Goal: Information Seeking & Learning: Learn about a topic

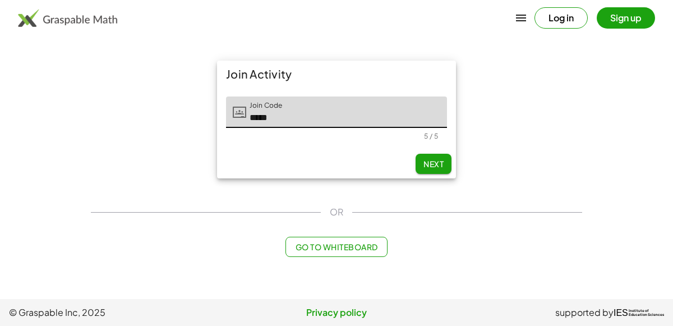
type input "*****"
click at [434, 166] on span "Next" at bounding box center [433, 164] width 20 height 10
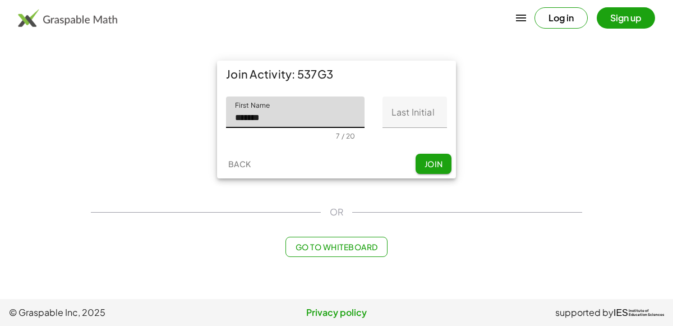
type input "*******"
click at [432, 110] on input "Last Initial" at bounding box center [414, 111] width 64 height 31
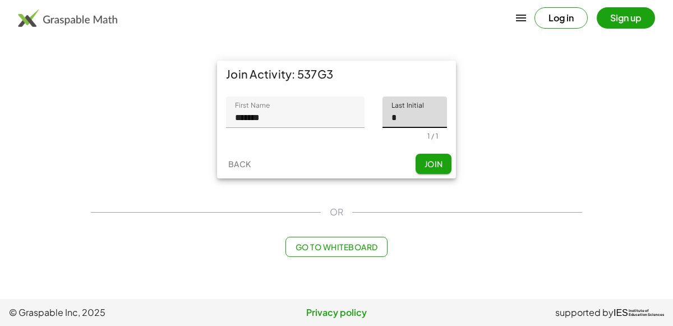
type input "*"
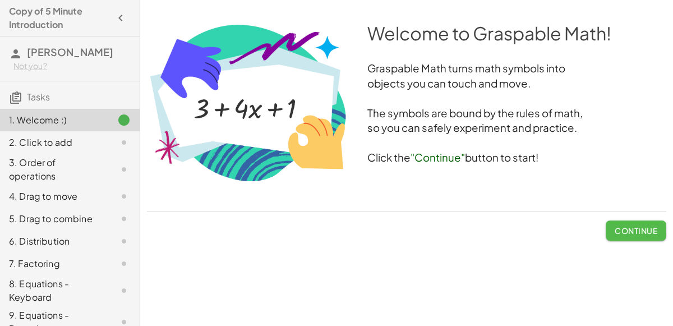
click at [632, 227] on span "Continue" at bounding box center [636, 230] width 43 height 10
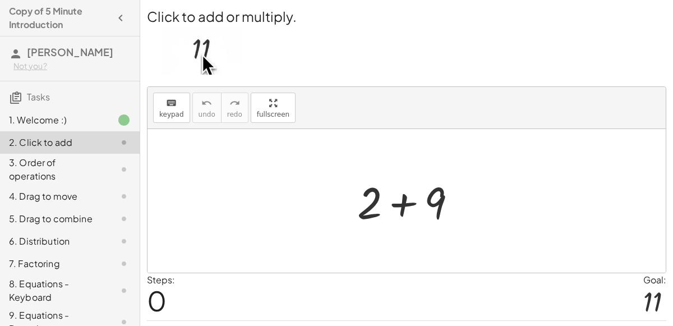
click at [395, 205] on div at bounding box center [411, 201] width 119 height 58
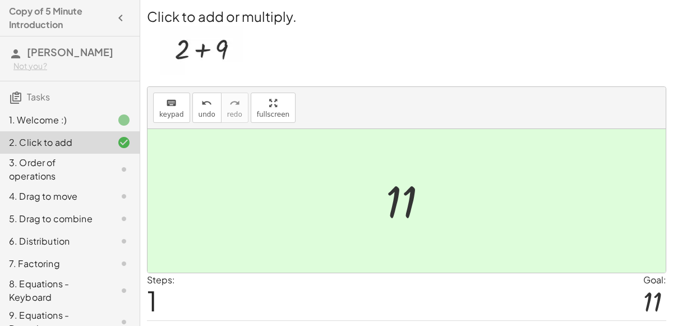
click at [395, 205] on div at bounding box center [411, 201] width 62 height 56
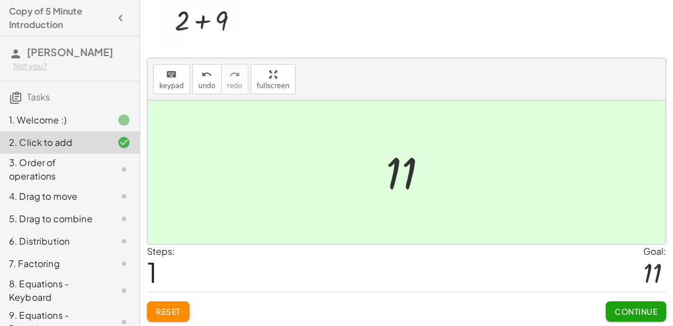
click at [666, 317] on span "Continue" at bounding box center [636, 311] width 61 height 20
click at [655, 312] on span "Continue" at bounding box center [636, 311] width 43 height 10
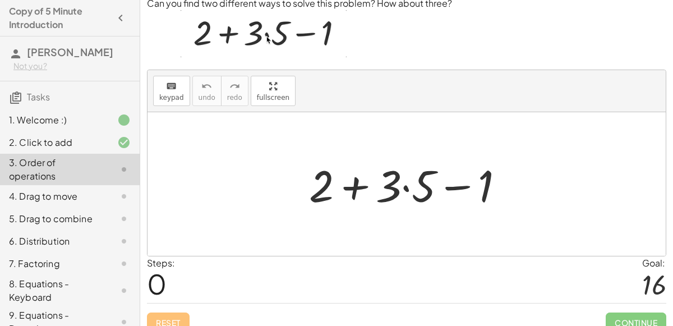
click at [354, 190] on div at bounding box center [410, 184] width 215 height 58
click at [484, 182] on div at bounding box center [410, 184] width 215 height 58
click at [426, 196] on div at bounding box center [410, 184] width 215 height 58
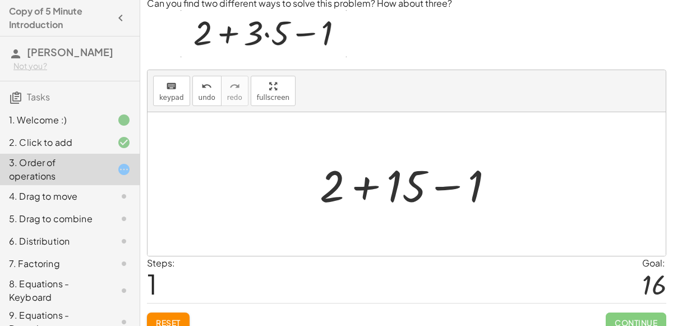
click at [361, 188] on div at bounding box center [411, 184] width 195 height 58
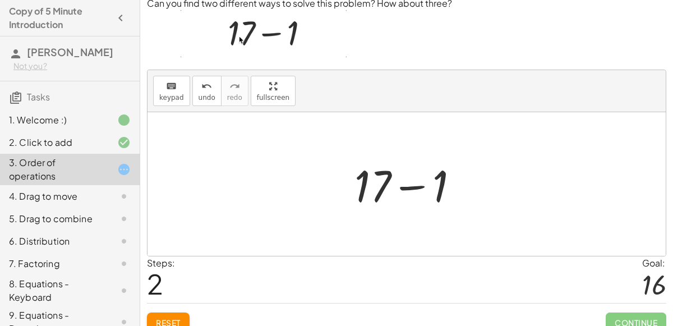
click at [414, 188] on div at bounding box center [411, 184] width 125 height 58
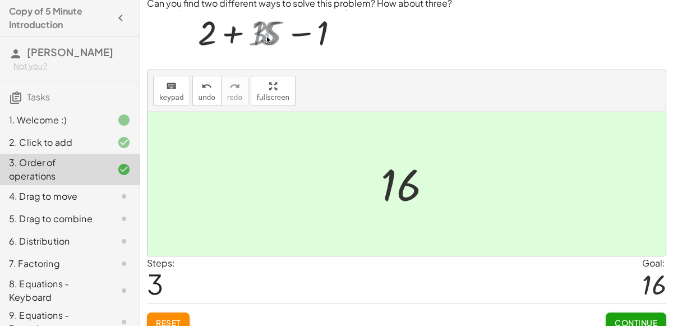
click at [632, 321] on span "Continue" at bounding box center [636, 322] width 43 height 10
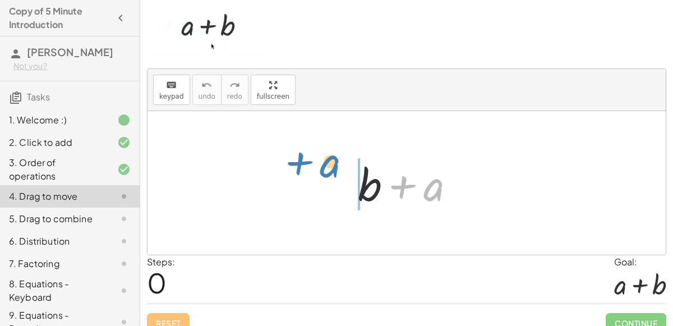
drag, startPoint x: 431, startPoint y: 187, endPoint x: 335, endPoint y: 171, distance: 96.7
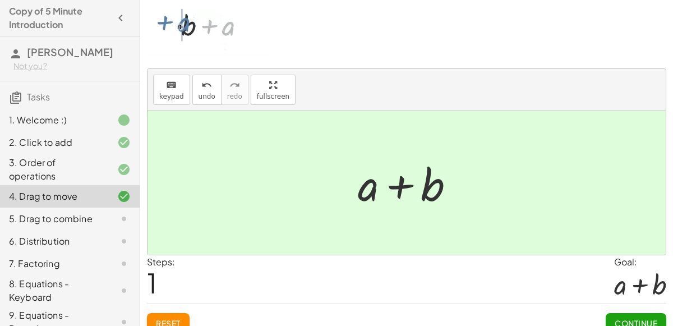
click at [630, 318] on span "Continue" at bounding box center [636, 323] width 43 height 10
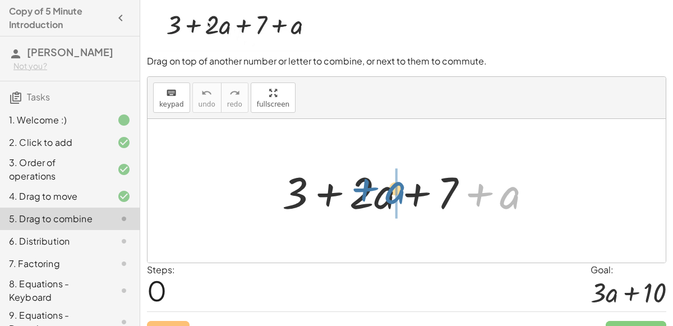
drag, startPoint x: 514, startPoint y: 196, endPoint x: 395, endPoint y: 191, distance: 118.4
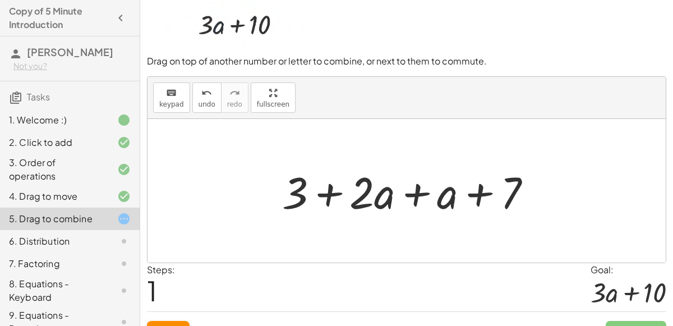
click at [389, 187] on div at bounding box center [411, 191] width 270 height 58
click at [417, 197] on div at bounding box center [411, 191] width 270 height 58
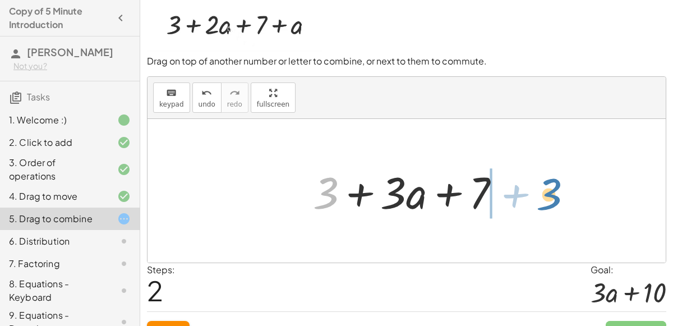
drag, startPoint x: 329, startPoint y: 193, endPoint x: 551, endPoint y: 195, distance: 221.5
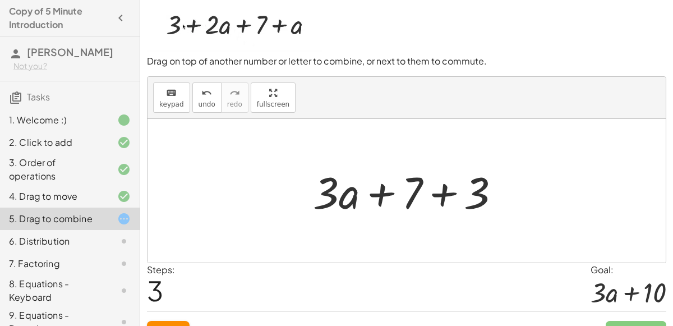
click at [443, 192] on div at bounding box center [411, 191] width 208 height 58
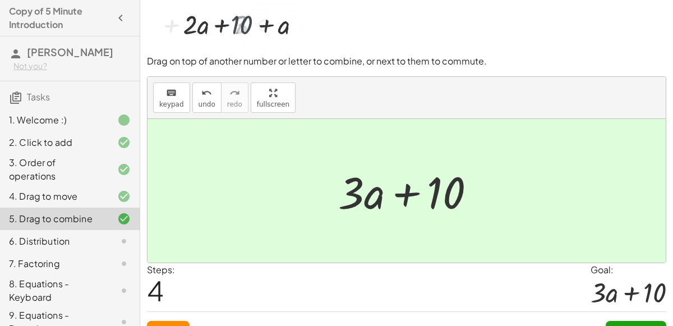
click at [648, 321] on button "Continue" at bounding box center [636, 331] width 61 height 20
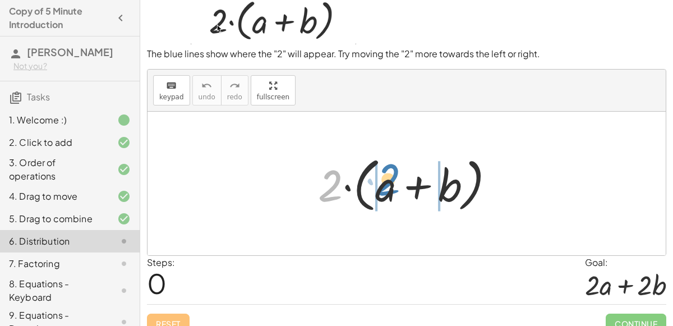
drag, startPoint x: 326, startPoint y: 193, endPoint x: 384, endPoint y: 186, distance: 58.2
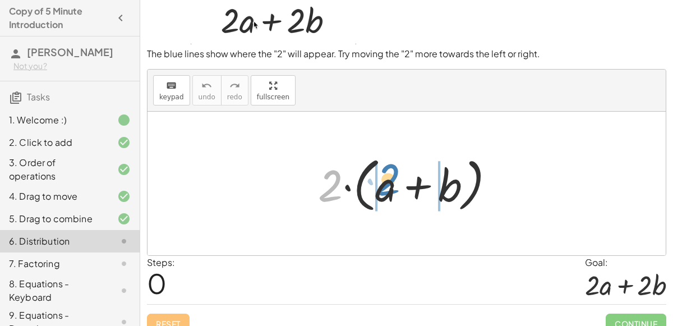
click at [384, 186] on div at bounding box center [410, 183] width 197 height 64
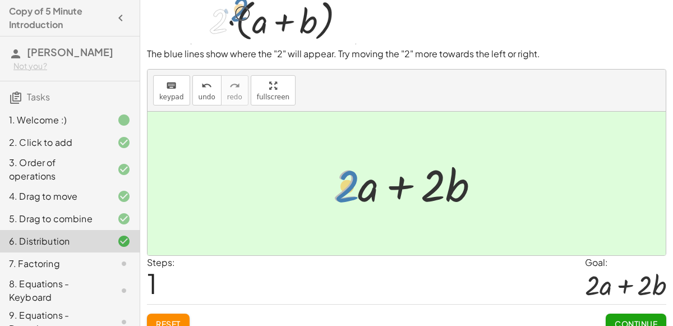
drag, startPoint x: 342, startPoint y: 186, endPoint x: 529, endPoint y: 229, distance: 192.2
click at [529, 229] on div "· 2 · ( + a + b ) · 2 + a + b · 2 · · 2 ·" at bounding box center [406, 184] width 518 height 144
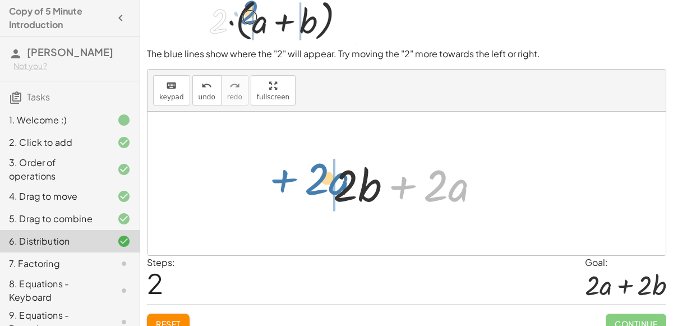
drag, startPoint x: 406, startPoint y: 196, endPoint x: 277, endPoint y: 191, distance: 129.1
click at [277, 191] on div "· 2 · ( + a + b ) + · 2 · a + · 2 · b + · 2 · a + a + b · 2 · · 2 ·" at bounding box center [406, 184] width 518 height 144
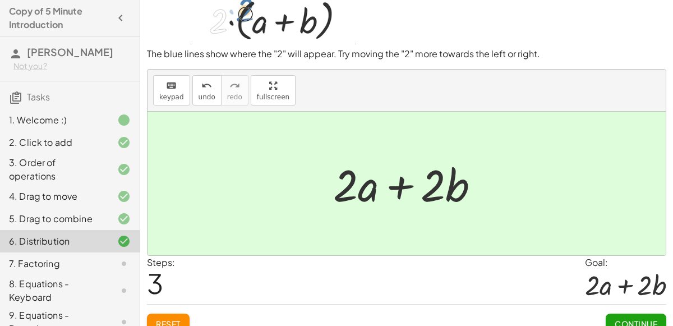
click at [626, 315] on button "Continue" at bounding box center [636, 323] width 61 height 20
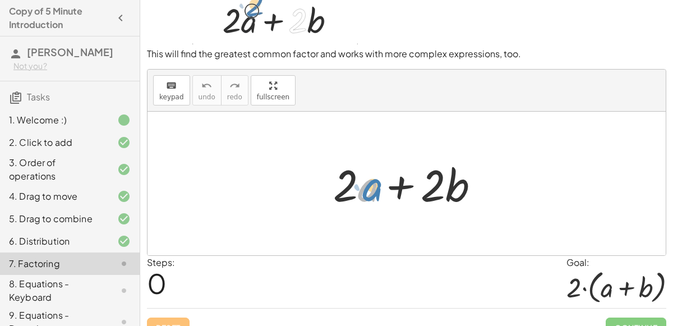
drag, startPoint x: 366, startPoint y: 185, endPoint x: 377, endPoint y: 183, distance: 10.8
click at [377, 183] on div at bounding box center [411, 184] width 167 height 58
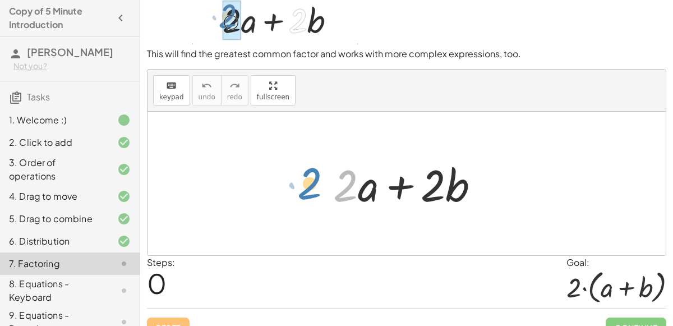
drag, startPoint x: 349, startPoint y: 181, endPoint x: 313, endPoint y: 178, distance: 36.0
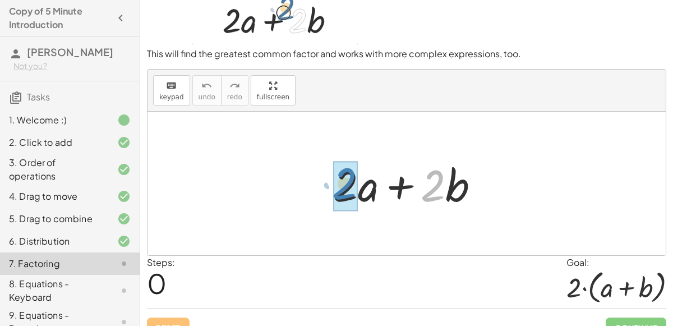
drag, startPoint x: 429, startPoint y: 182, endPoint x: 342, endPoint y: 180, distance: 87.0
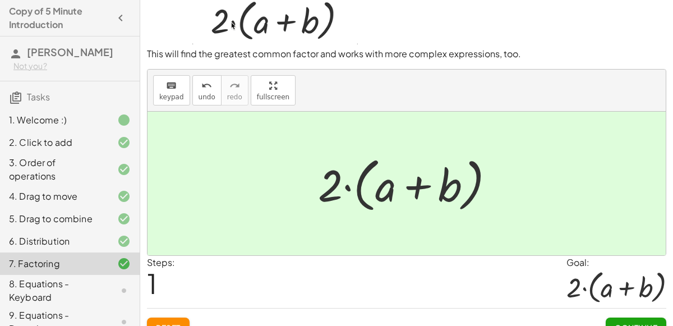
click at [652, 318] on button "Continue" at bounding box center [636, 327] width 61 height 20
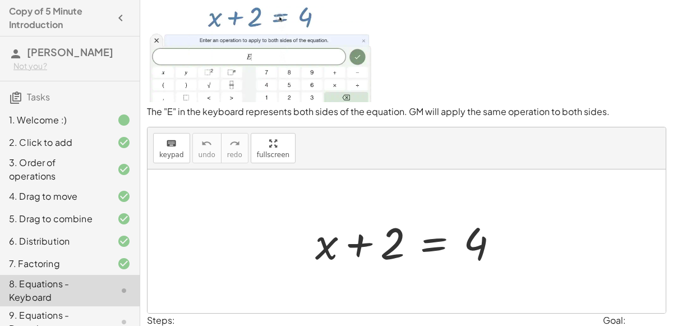
click at [425, 244] on div at bounding box center [412, 242] width 204 height 58
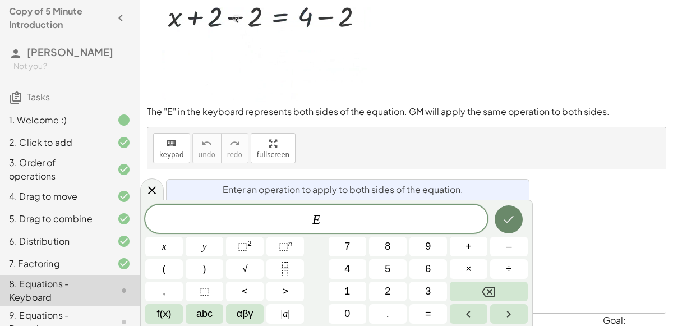
click at [513, 213] on icon "Done" at bounding box center [508, 219] width 13 height 13
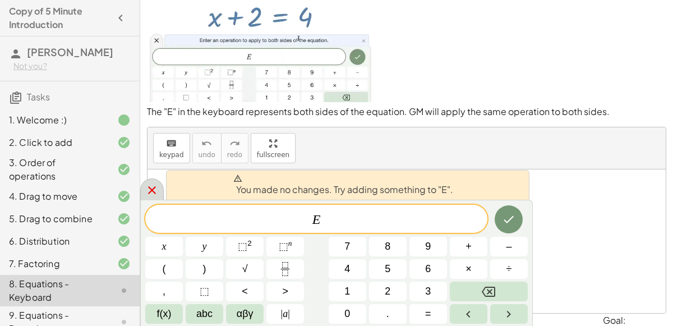
click at [147, 190] on icon at bounding box center [151, 189] width 13 height 13
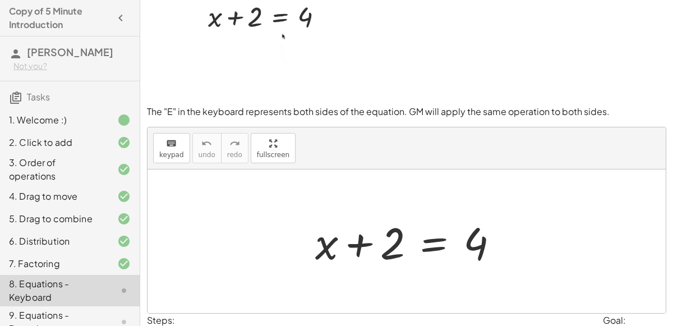
click at [435, 242] on div at bounding box center [412, 242] width 204 height 58
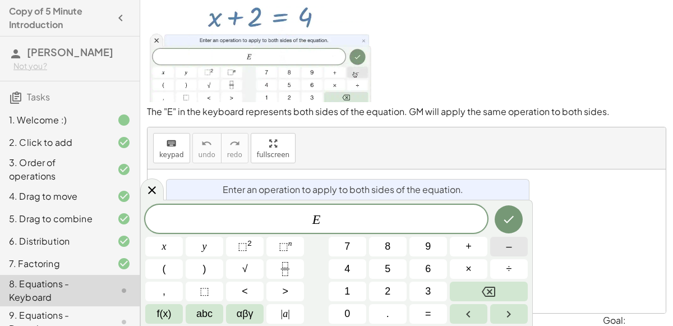
click at [514, 242] on button "–" at bounding box center [509, 247] width 38 height 20
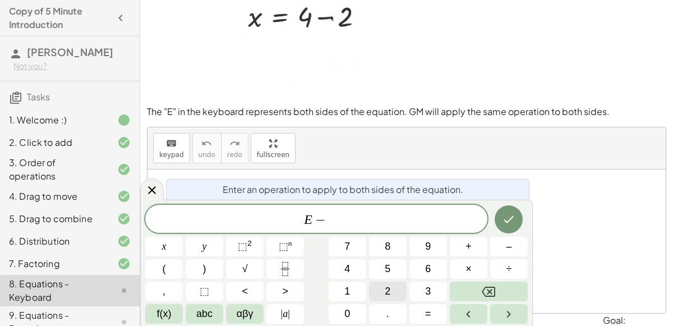
click at [392, 293] on button "2" at bounding box center [388, 292] width 38 height 20
click at [513, 219] on icon "Done" at bounding box center [508, 219] width 13 height 13
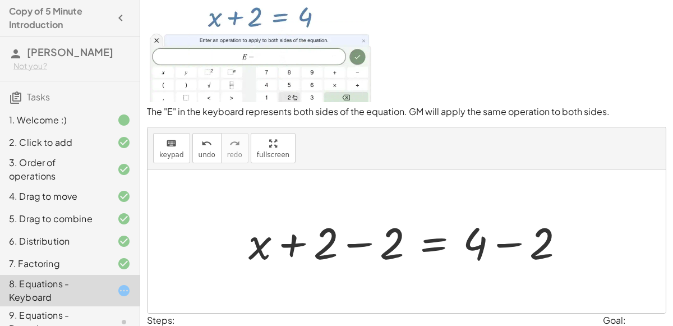
click at [525, 234] on div at bounding box center [411, 242] width 336 height 58
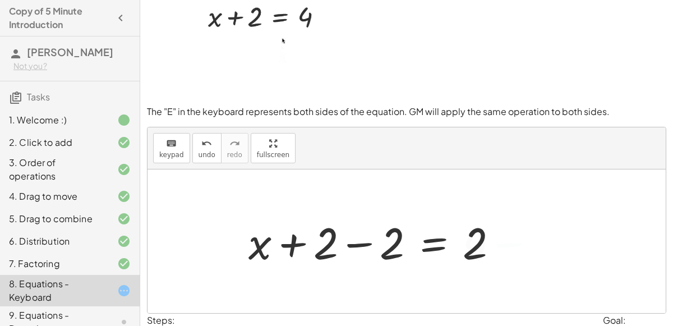
click at [351, 241] on div at bounding box center [378, 242] width 270 height 58
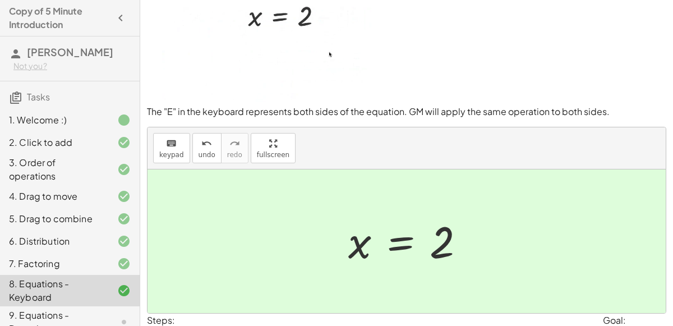
scroll to position [98, 0]
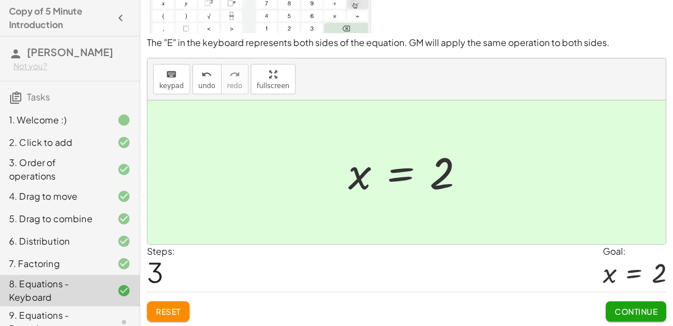
click at [654, 302] on button "Continue" at bounding box center [636, 311] width 61 height 20
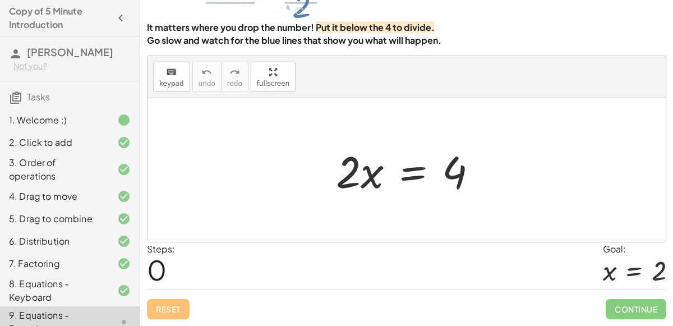
scroll to position [91, 0]
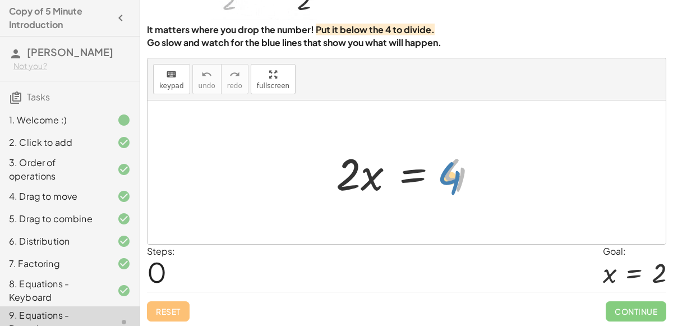
drag, startPoint x: 450, startPoint y: 169, endPoint x: 455, endPoint y: 153, distance: 16.5
click at [455, 153] on div at bounding box center [411, 173] width 162 height 58
click at [365, 164] on div at bounding box center [411, 173] width 162 height 58
drag, startPoint x: 352, startPoint y: 165, endPoint x: 459, endPoint y: 190, distance: 109.8
click at [459, 190] on div at bounding box center [411, 173] width 162 height 58
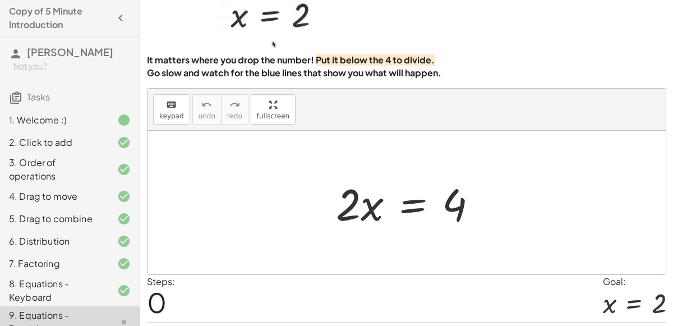
scroll to position [54, 0]
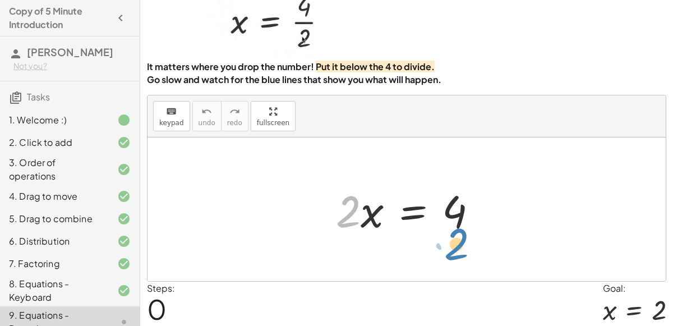
drag, startPoint x: 347, startPoint y: 205, endPoint x: 455, endPoint y: 238, distance: 113.0
drag, startPoint x: 354, startPoint y: 210, endPoint x: 463, endPoint y: 233, distance: 111.2
click at [463, 233] on div at bounding box center [411, 210] width 162 height 58
click at [455, 217] on div at bounding box center [411, 210] width 162 height 58
click at [454, 216] on div at bounding box center [411, 210] width 162 height 58
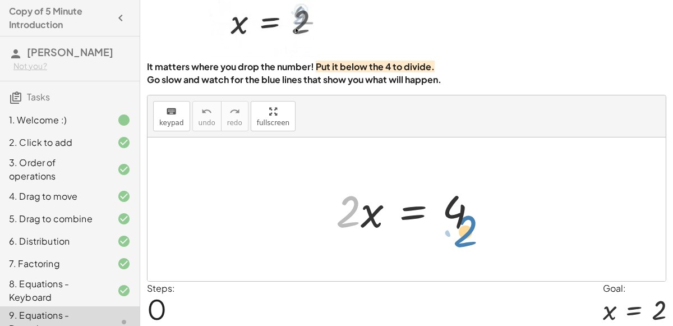
drag, startPoint x: 344, startPoint y: 212, endPoint x: 461, endPoint y: 232, distance: 118.8
click at [461, 232] on div at bounding box center [411, 210] width 162 height 58
drag, startPoint x: 349, startPoint y: 222, endPoint x: 464, endPoint y: 247, distance: 117.2
click at [464, 247] on div "· 2 · 2 · x = 4" at bounding box center [406, 209] width 518 height 144
click at [412, 208] on div at bounding box center [411, 210] width 162 height 58
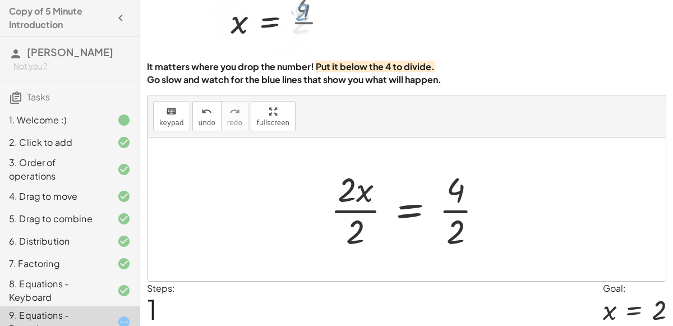
click at [460, 212] on div at bounding box center [411, 209] width 173 height 86
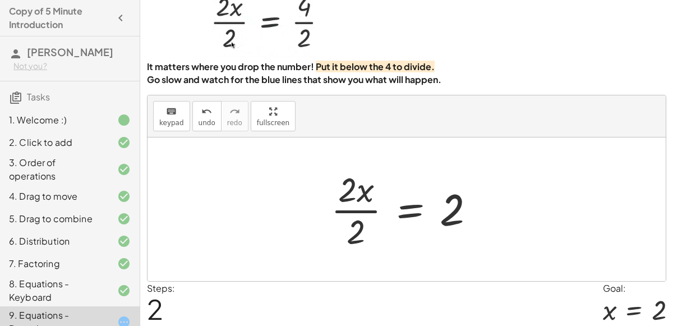
click at [356, 205] on div at bounding box center [407, 209] width 164 height 86
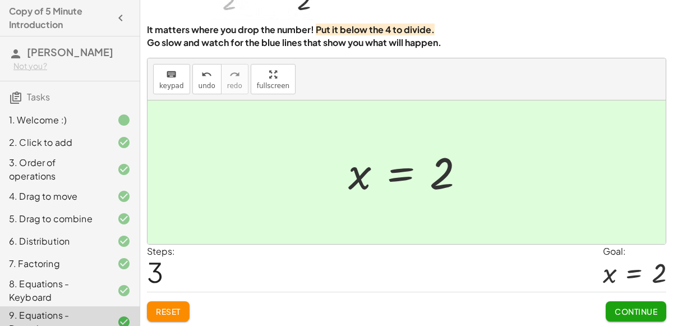
click at [643, 311] on span "Continue" at bounding box center [636, 311] width 43 height 10
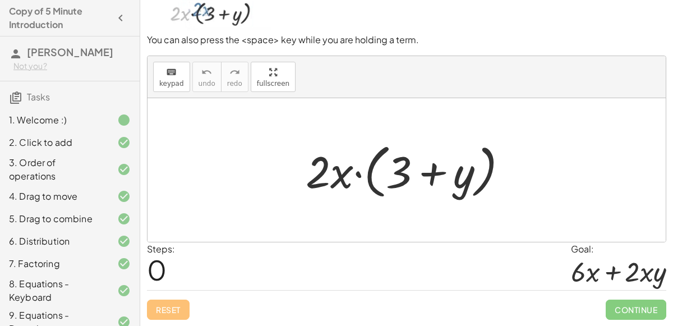
scroll to position [90, 0]
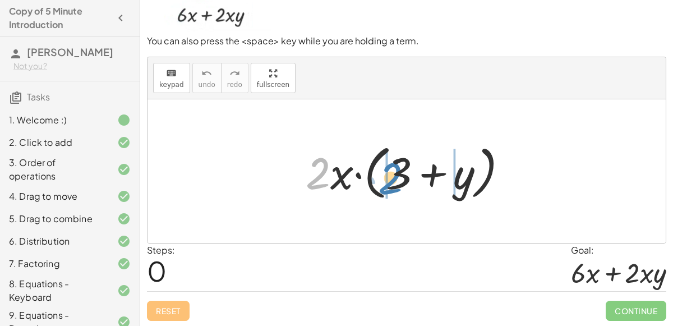
drag, startPoint x: 312, startPoint y: 178, endPoint x: 384, endPoint y: 181, distance: 71.8
click at [384, 181] on div at bounding box center [411, 171] width 222 height 64
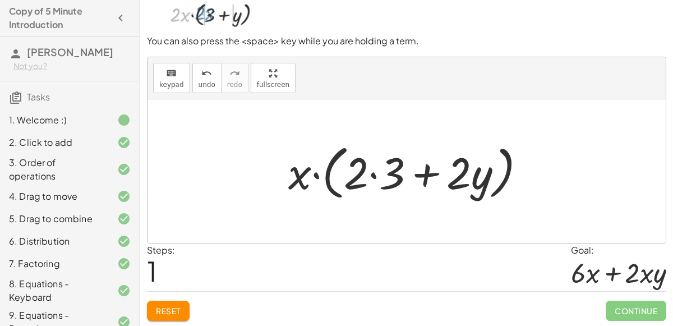
click at [378, 172] on div at bounding box center [411, 171] width 257 height 64
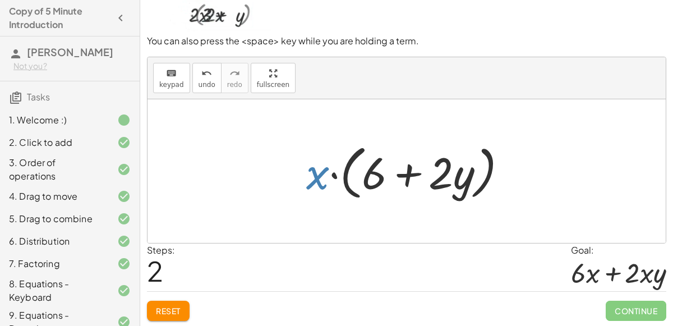
click at [318, 174] on div at bounding box center [412, 171] width 222 height 64
click at [206, 77] on icon "undo" at bounding box center [206, 73] width 11 height 13
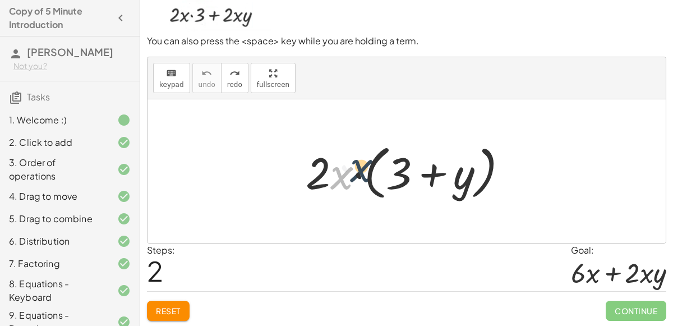
drag, startPoint x: 343, startPoint y: 176, endPoint x: 325, endPoint y: 181, distance: 18.1
click at [325, 181] on div at bounding box center [411, 171] width 222 height 64
click at [324, 172] on div at bounding box center [411, 171] width 222 height 64
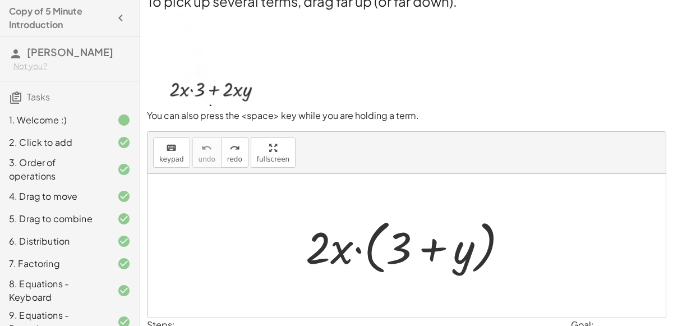
scroll to position [30, 0]
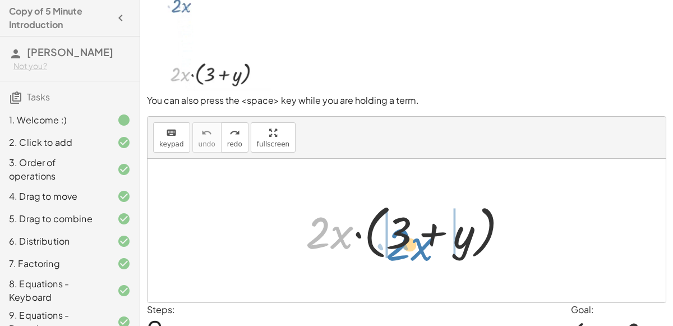
drag, startPoint x: 342, startPoint y: 238, endPoint x: 420, endPoint y: 245, distance: 78.2
click at [420, 245] on div at bounding box center [411, 231] width 222 height 64
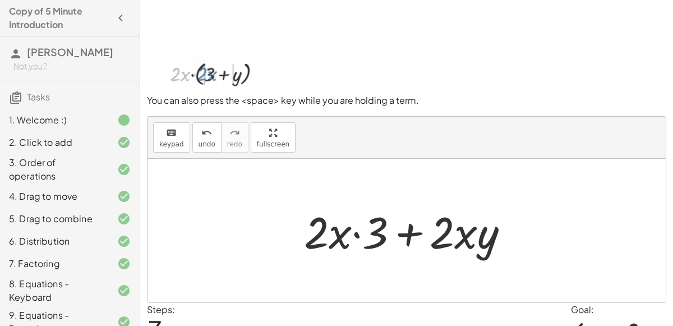
click at [357, 245] on div at bounding box center [410, 231] width 225 height 58
click at [345, 234] on div at bounding box center [410, 231] width 225 height 58
click at [378, 232] on div at bounding box center [410, 231] width 225 height 58
click at [420, 230] on div at bounding box center [410, 231] width 225 height 58
click at [474, 239] on div at bounding box center [410, 231] width 225 height 58
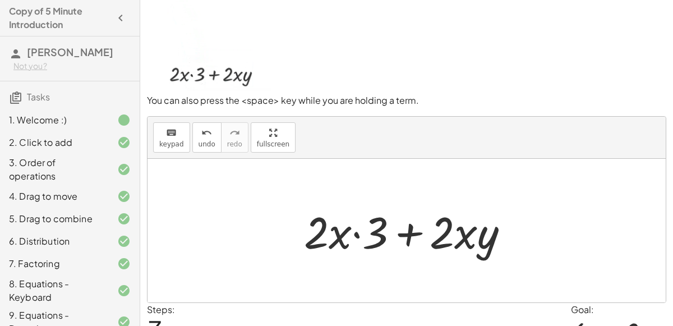
click at [385, 248] on div at bounding box center [410, 231] width 225 height 58
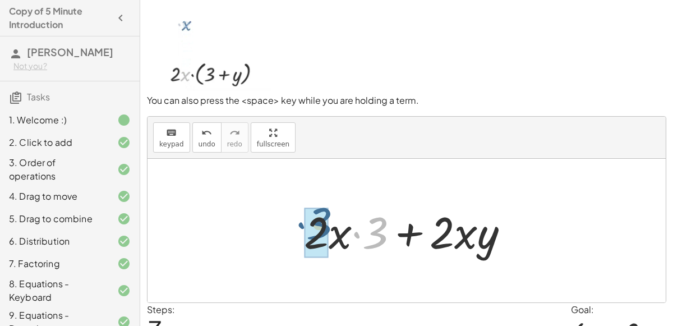
drag, startPoint x: 372, startPoint y: 242, endPoint x: 321, endPoint y: 237, distance: 51.9
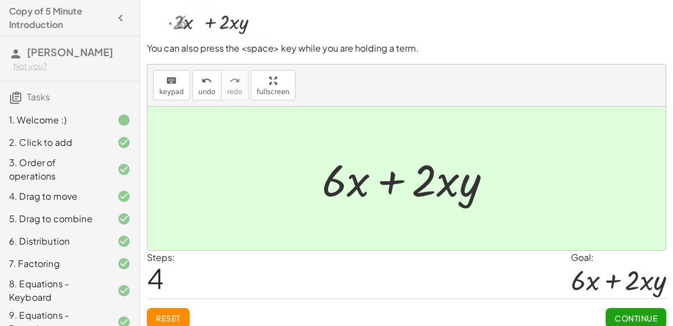
scroll to position [90, 0]
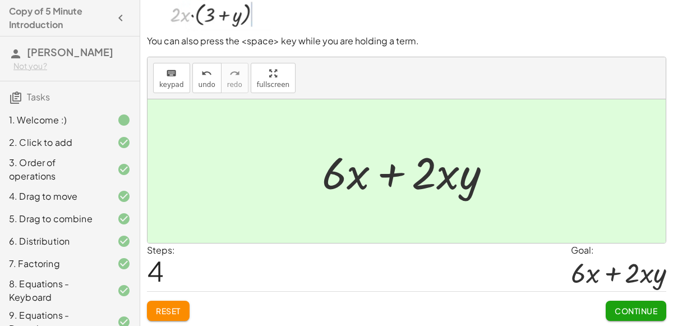
click at [624, 310] on span "Continue" at bounding box center [636, 311] width 43 height 10
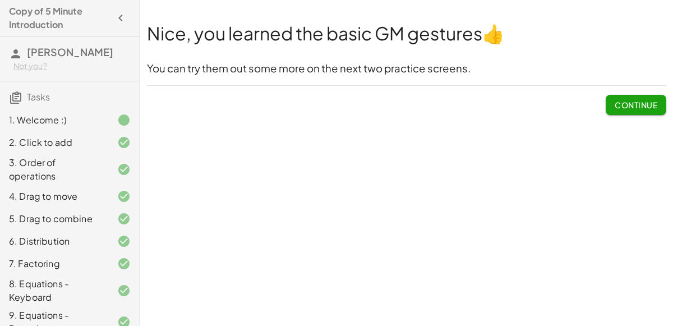
click at [640, 100] on span "Continue" at bounding box center [636, 105] width 43 height 10
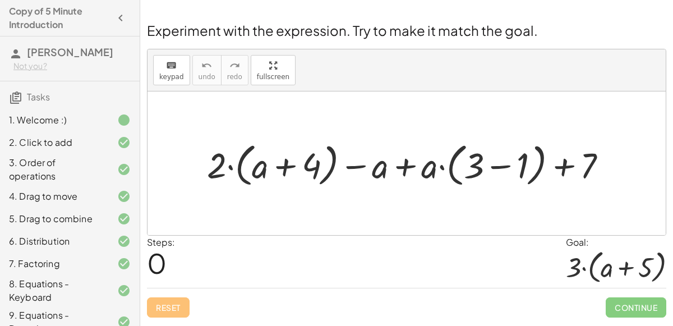
click at [422, 161] on div at bounding box center [411, 163] width 420 height 52
click at [406, 163] on div at bounding box center [411, 163] width 420 height 52
click at [268, 170] on div at bounding box center [411, 163] width 420 height 52
drag, startPoint x: 213, startPoint y: 168, endPoint x: 250, endPoint y: 168, distance: 37.0
click at [250, 168] on div at bounding box center [411, 163] width 420 height 52
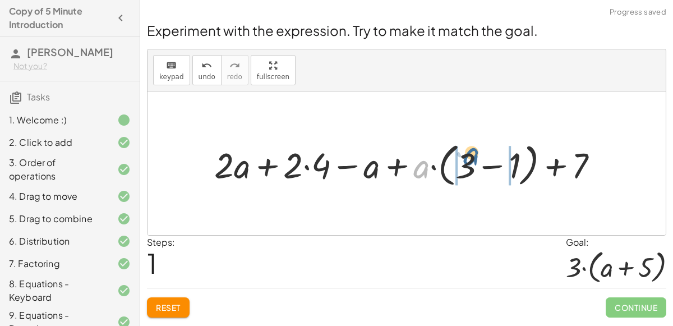
drag, startPoint x: 418, startPoint y: 169, endPoint x: 467, endPoint y: 156, distance: 51.0
click at [467, 156] on div at bounding box center [411, 163] width 404 height 52
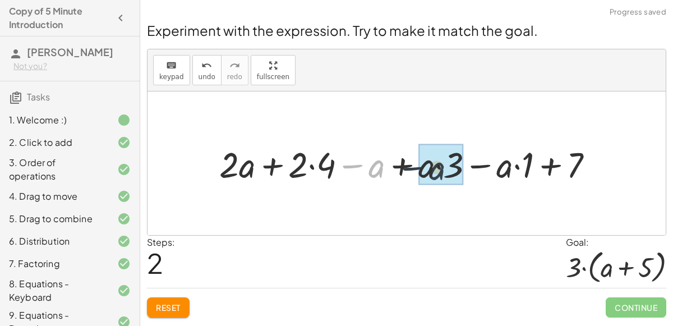
drag, startPoint x: 379, startPoint y: 165, endPoint x: 435, endPoint y: 170, distance: 56.9
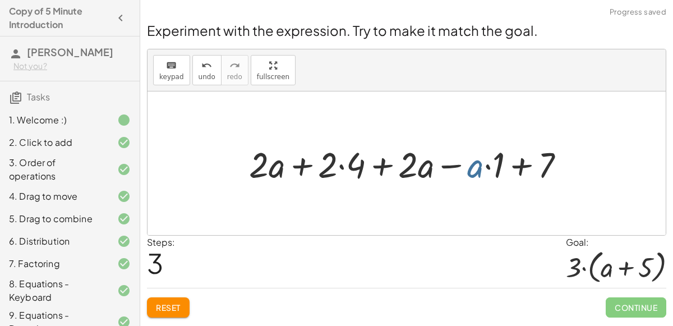
click at [475, 169] on div at bounding box center [411, 163] width 336 height 47
click at [520, 170] on div at bounding box center [411, 163] width 336 height 47
drag, startPoint x: 490, startPoint y: 167, endPoint x: 472, endPoint y: 167, distance: 17.9
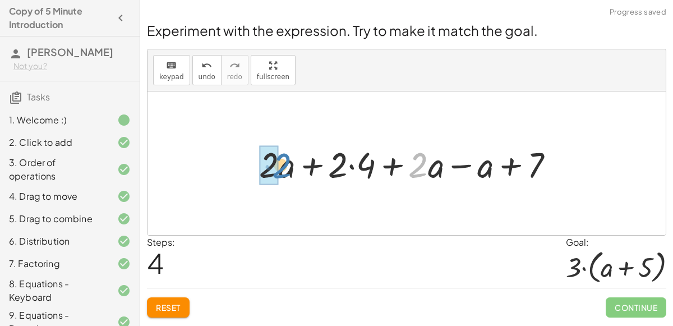
drag, startPoint x: 422, startPoint y: 164, endPoint x: 285, endPoint y: 165, distance: 137.4
click at [285, 165] on div at bounding box center [410, 163] width 315 height 47
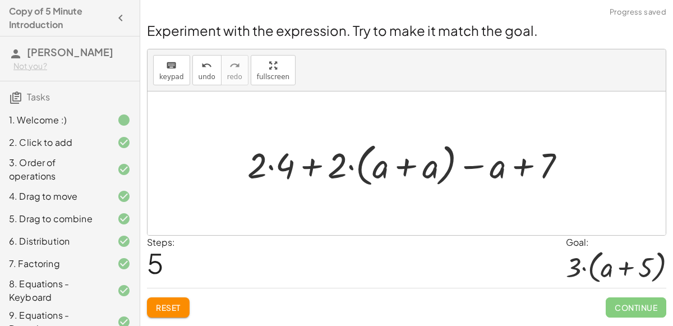
click at [389, 172] on div at bounding box center [411, 163] width 339 height 52
drag, startPoint x: 331, startPoint y: 167, endPoint x: 375, endPoint y: 169, distance: 43.8
click at [375, 169] on div at bounding box center [411, 163] width 339 height 52
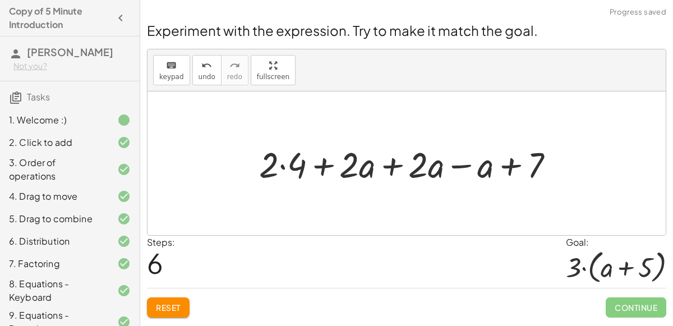
click at [293, 165] on div at bounding box center [410, 163] width 315 height 47
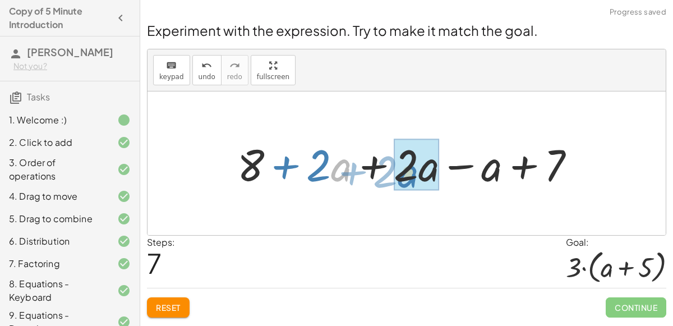
drag, startPoint x: 344, startPoint y: 170, endPoint x: 409, endPoint y: 177, distance: 65.3
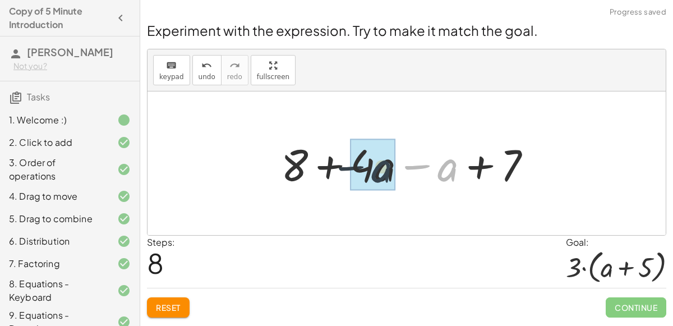
drag, startPoint x: 445, startPoint y: 171, endPoint x: 367, endPoint y: 172, distance: 78.0
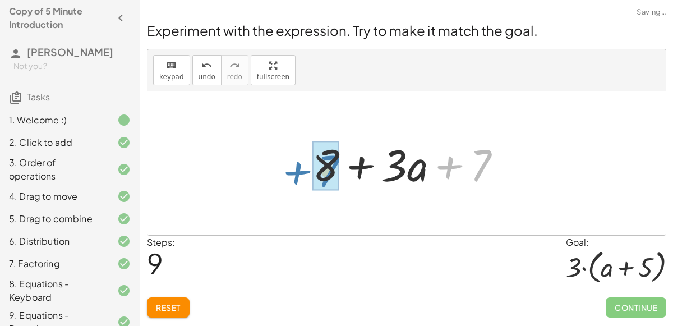
drag, startPoint x: 451, startPoint y: 163, endPoint x: 299, endPoint y: 165, distance: 152.6
click at [299, 165] on div "+ · 2 · ( + a + 4 ) − a + · a · ( + 3 − 1 ) + 7 + · 2 · a + · 2 · 4 − a + · a ·…" at bounding box center [407, 163] width 223 height 63
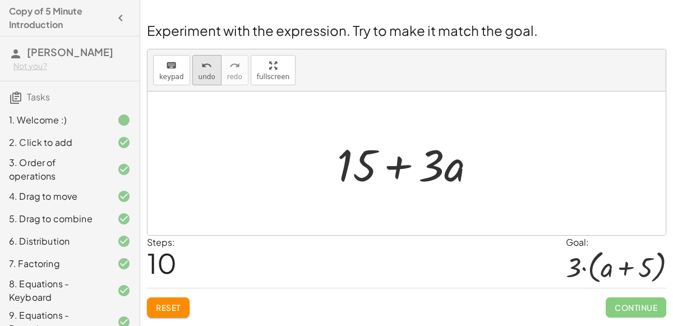
click at [200, 73] on span "undo" at bounding box center [207, 77] width 17 height 8
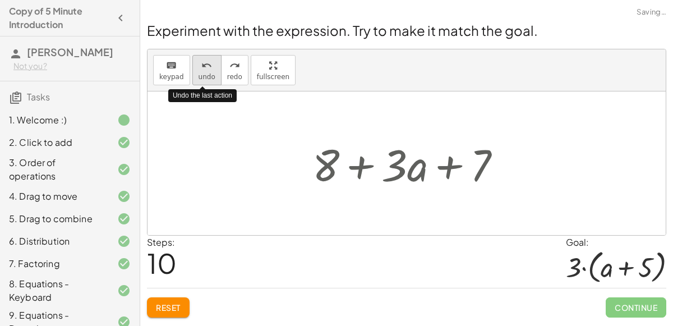
click at [200, 73] on span "undo" at bounding box center [207, 77] width 17 height 8
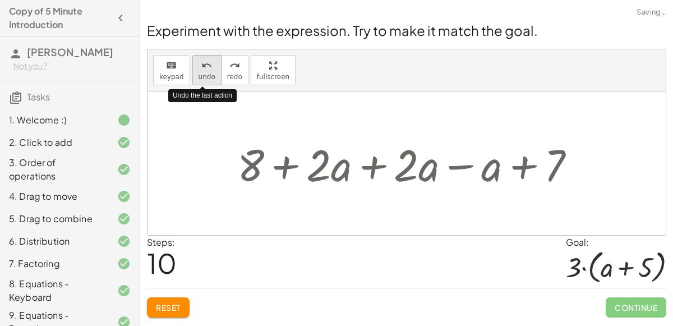
click at [200, 73] on span "undo" at bounding box center [207, 77] width 17 height 8
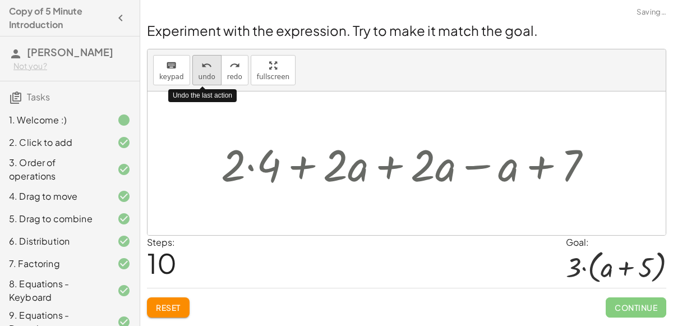
click at [200, 73] on span "undo" at bounding box center [207, 77] width 17 height 8
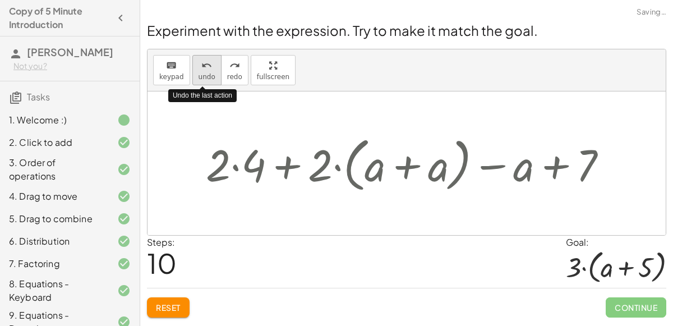
click at [200, 73] on span "undo" at bounding box center [207, 77] width 17 height 8
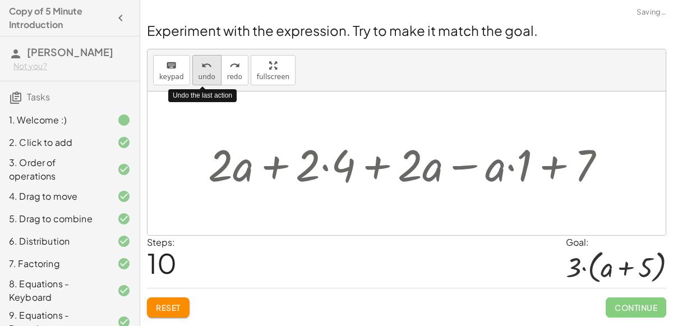
click at [200, 73] on span "undo" at bounding box center [207, 77] width 17 height 8
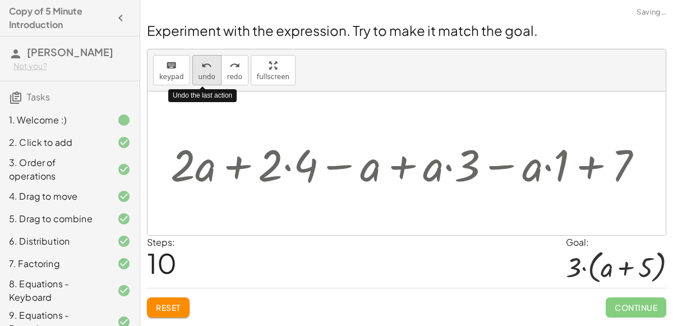
click at [200, 73] on span "undo" at bounding box center [207, 77] width 17 height 8
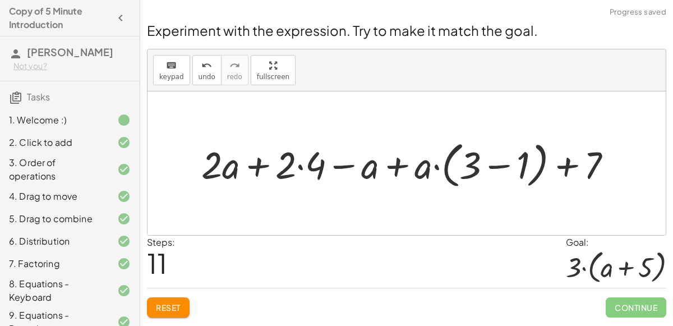
click at [164, 307] on span "Reset" at bounding box center [168, 307] width 25 height 10
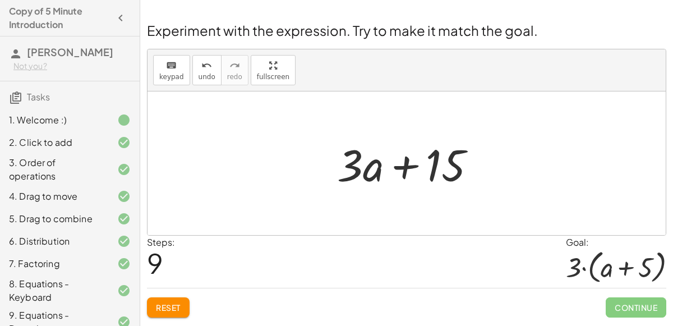
click at [174, 311] on button "Reset" at bounding box center [168, 307] width 43 height 20
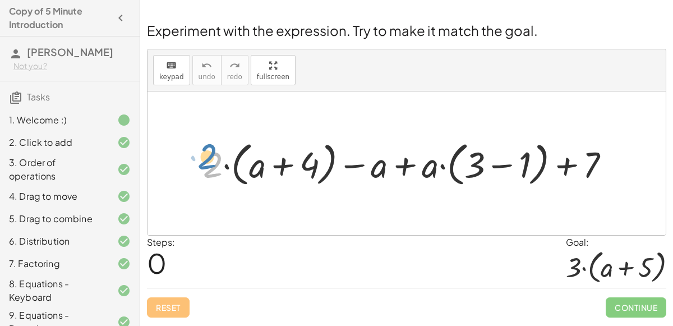
drag, startPoint x: 213, startPoint y: 162, endPoint x: 207, endPoint y: 154, distance: 9.2
click at [207, 154] on div at bounding box center [410, 163] width 427 height 53
click at [389, 165] on div at bounding box center [410, 163] width 427 height 53
drag, startPoint x: 368, startPoint y: 162, endPoint x: 420, endPoint y: 162, distance: 51.6
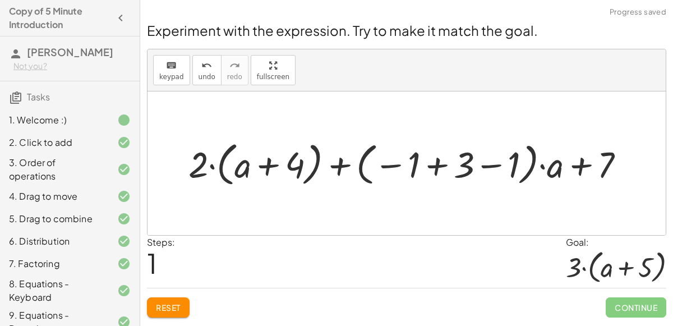
click at [425, 164] on div at bounding box center [411, 163] width 457 height 53
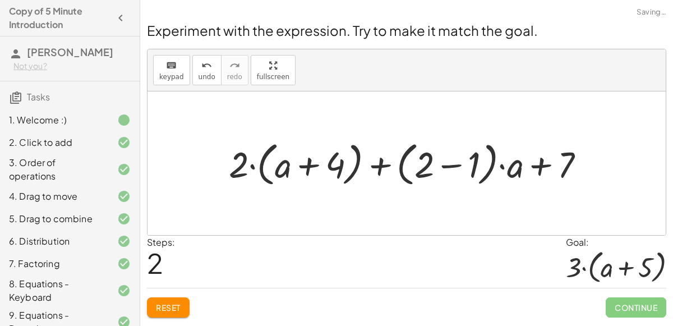
click at [451, 165] on div at bounding box center [411, 163] width 376 height 53
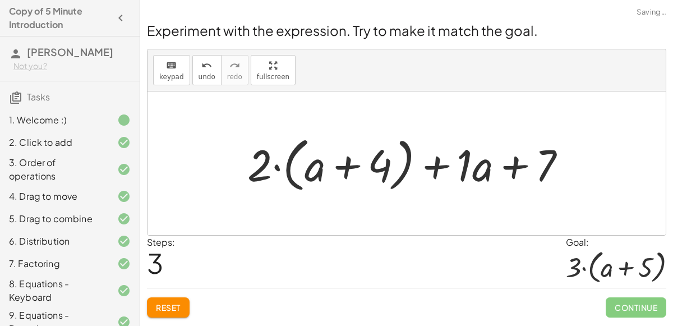
click at [348, 168] on div at bounding box center [411, 163] width 339 height 64
drag, startPoint x: 253, startPoint y: 167, endPoint x: 301, endPoint y: 173, distance: 48.1
click at [301, 173] on div at bounding box center [411, 163] width 339 height 64
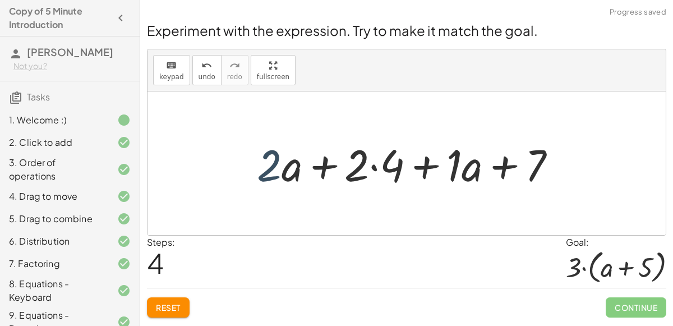
click at [269, 167] on div at bounding box center [411, 164] width 320 height 58
click at [375, 163] on div at bounding box center [411, 164] width 320 height 58
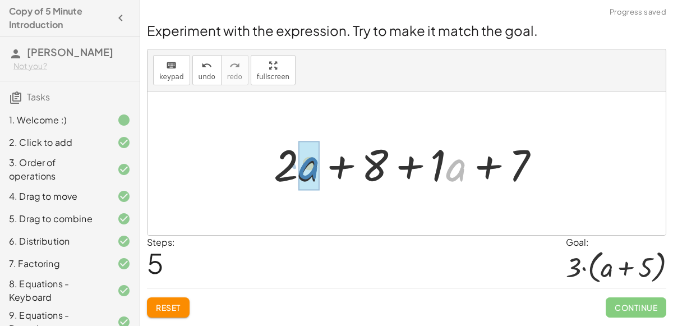
drag, startPoint x: 453, startPoint y: 170, endPoint x: 307, endPoint y: 168, distance: 146.4
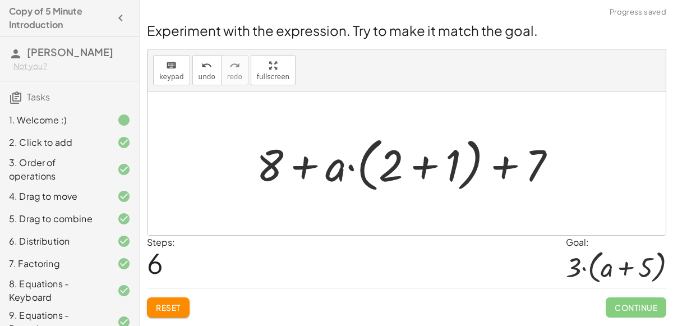
click at [418, 167] on div at bounding box center [411, 163] width 320 height 64
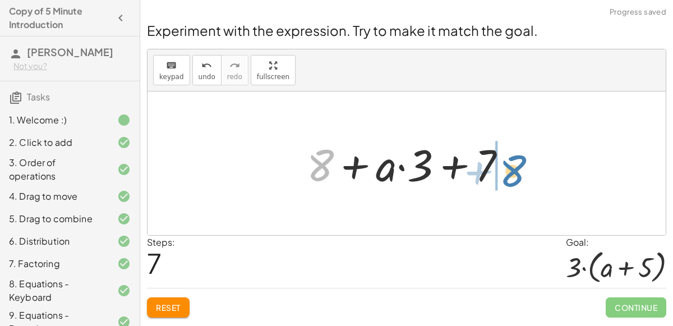
drag, startPoint x: 324, startPoint y: 169, endPoint x: 513, endPoint y: 173, distance: 189.0
click at [513, 173] on div at bounding box center [411, 164] width 220 height 58
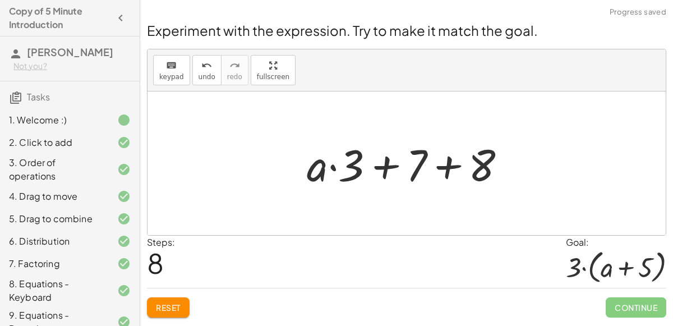
click at [381, 174] on div at bounding box center [411, 164] width 220 height 58
click at [448, 162] on div at bounding box center [411, 164] width 220 height 58
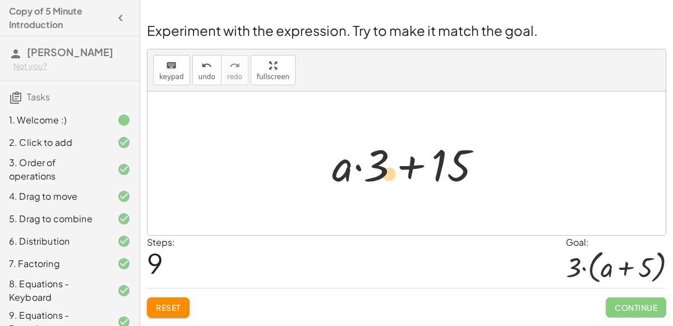
drag, startPoint x: 365, startPoint y: 167, endPoint x: 376, endPoint y: 167, distance: 11.8
click at [376, 167] on div at bounding box center [410, 164] width 169 height 58
click at [425, 166] on div at bounding box center [410, 164] width 169 height 58
click at [166, 77] on span "keypad" at bounding box center [171, 77] width 25 height 8
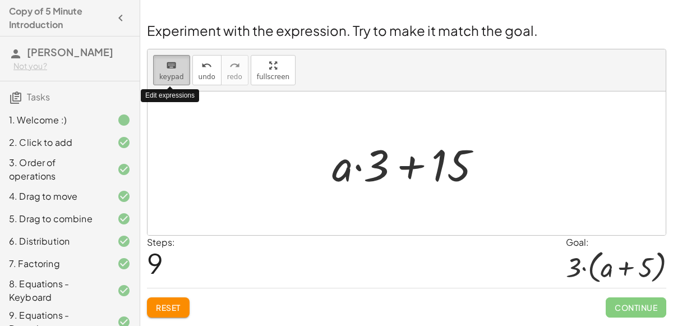
click at [167, 80] on span "keypad" at bounding box center [171, 77] width 25 height 8
click at [448, 182] on div at bounding box center [410, 164] width 169 height 58
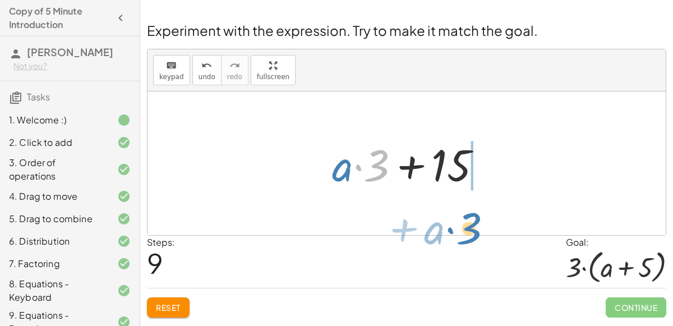
drag, startPoint x: 379, startPoint y: 170, endPoint x: 472, endPoint y: 233, distance: 112.2
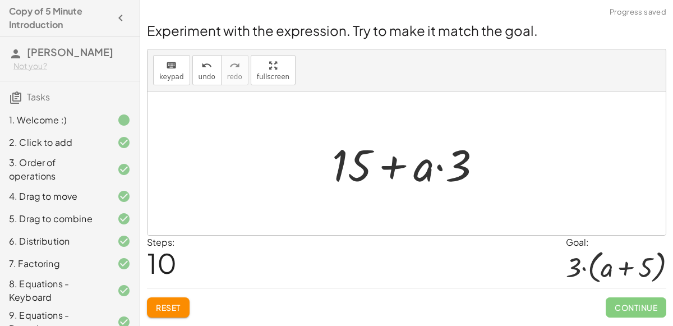
click at [440, 167] on div at bounding box center [410, 164] width 169 height 58
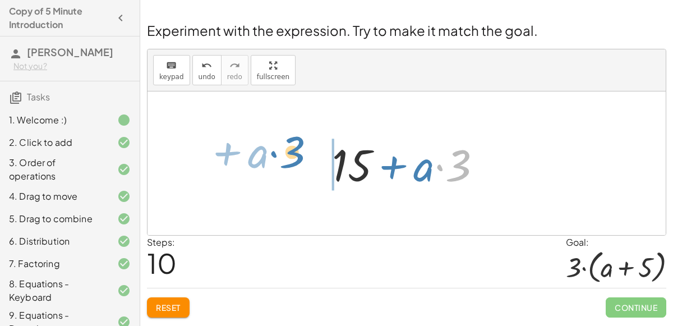
drag, startPoint x: 458, startPoint y: 173, endPoint x: 295, endPoint y: 160, distance: 163.7
click at [295, 160] on div "+ · 2 · ( + a + 4 ) − a + · a · ( + 3 − 1 ) + 7 + · 2 · ( + a + 4 ) + · ( − 1 +…" at bounding box center [406, 163] width 518 height 144
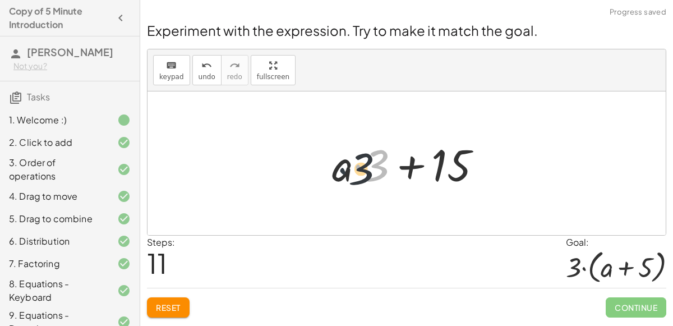
drag, startPoint x: 358, startPoint y: 168, endPoint x: 343, endPoint y: 172, distance: 16.1
click at [343, 172] on div at bounding box center [410, 164] width 169 height 58
drag, startPoint x: 371, startPoint y: 168, endPoint x: 315, endPoint y: 168, distance: 56.1
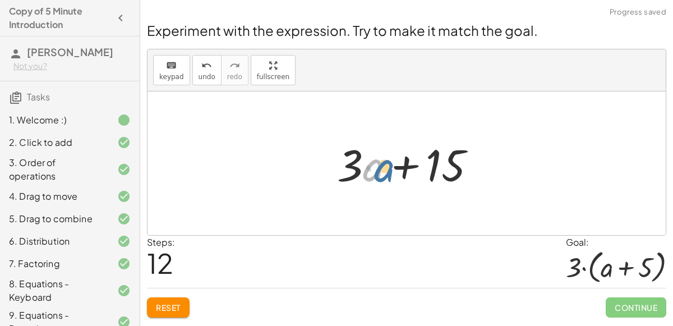
drag, startPoint x: 367, startPoint y: 168, endPoint x: 379, endPoint y: 168, distance: 11.8
click at [379, 168] on div at bounding box center [410, 164] width 159 height 58
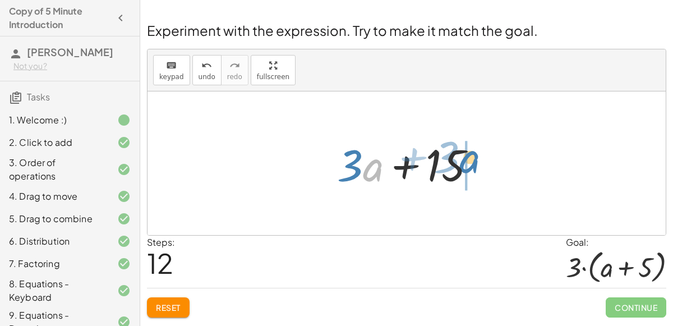
drag, startPoint x: 367, startPoint y: 168, endPoint x: 464, endPoint y: 162, distance: 97.3
click at [464, 162] on div at bounding box center [410, 164] width 159 height 58
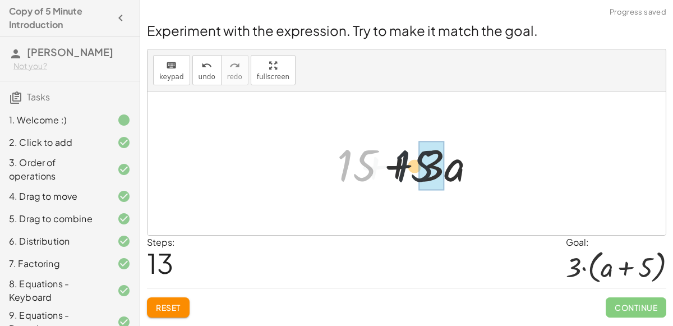
drag, startPoint x: 375, startPoint y: 172, endPoint x: 455, endPoint y: 168, distance: 80.3
click at [455, 168] on div at bounding box center [410, 164] width 159 height 58
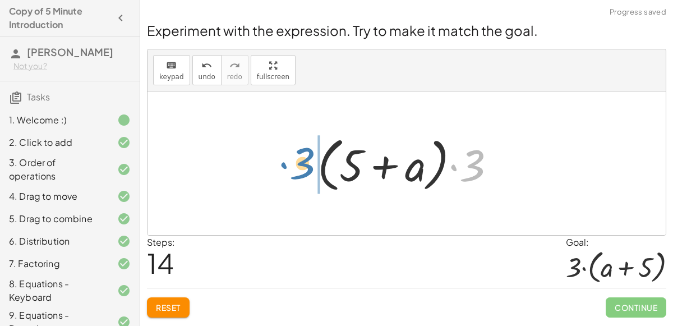
drag, startPoint x: 475, startPoint y: 167, endPoint x: 292, endPoint y: 167, distance: 183.4
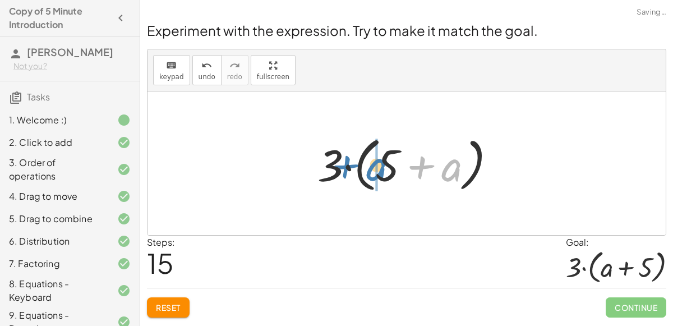
drag, startPoint x: 441, startPoint y: 168, endPoint x: 366, endPoint y: 167, distance: 75.2
click at [366, 167] on div at bounding box center [411, 163] width 199 height 64
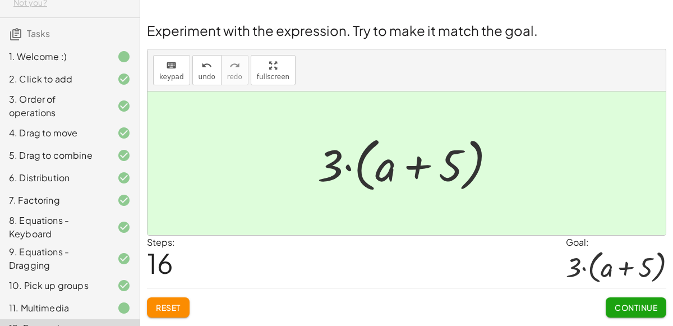
scroll to position [64, 0]
click at [647, 305] on span "Continue" at bounding box center [636, 307] width 43 height 10
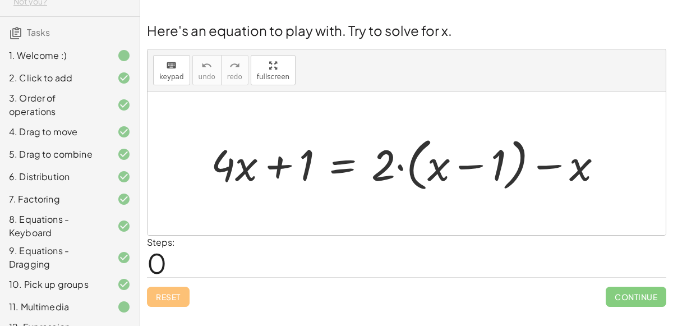
click at [338, 166] on div at bounding box center [411, 163] width 412 height 63
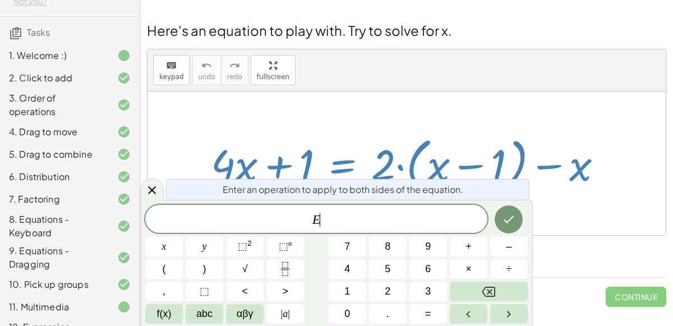
click at [338, 166] on div at bounding box center [411, 163] width 412 height 63
click at [159, 184] on div at bounding box center [152, 189] width 24 height 22
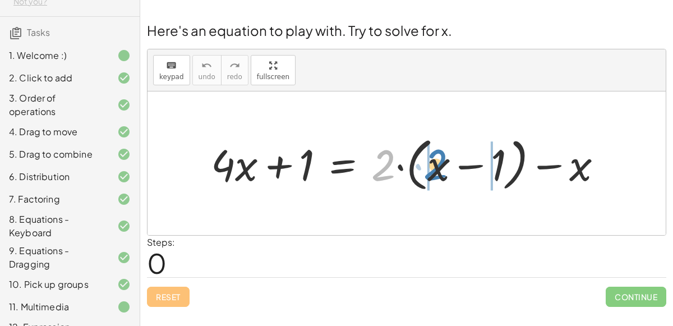
drag, startPoint x: 386, startPoint y: 167, endPoint x: 441, endPoint y: 167, distance: 54.4
click at [441, 167] on div at bounding box center [411, 163] width 412 height 63
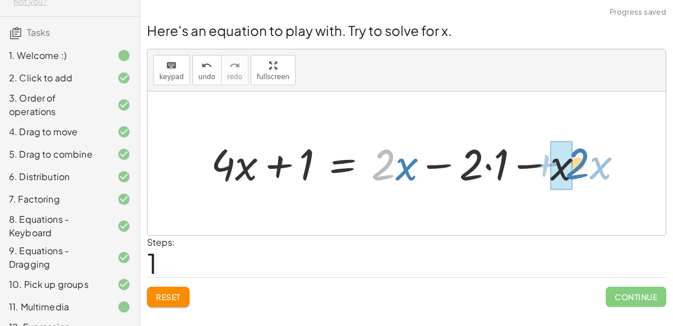
drag, startPoint x: 385, startPoint y: 171, endPoint x: 576, endPoint y: 171, distance: 191.2
click at [576, 171] on div at bounding box center [401, 163] width 393 height 57
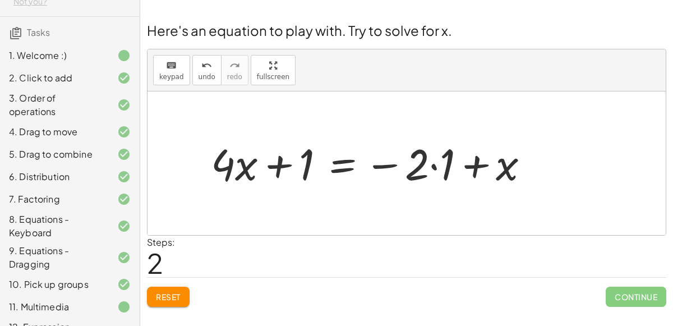
click at [351, 160] on div at bounding box center [374, 163] width 338 height 57
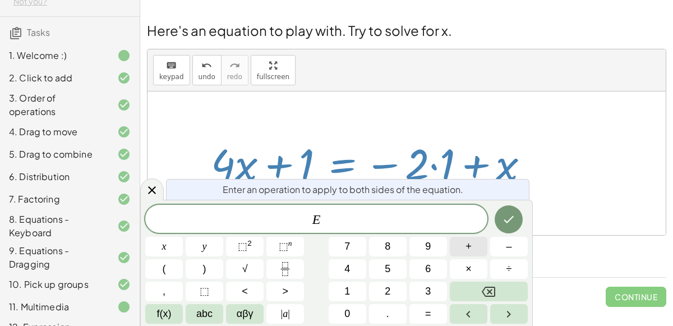
click at [471, 245] on span "+" at bounding box center [468, 246] width 6 height 15
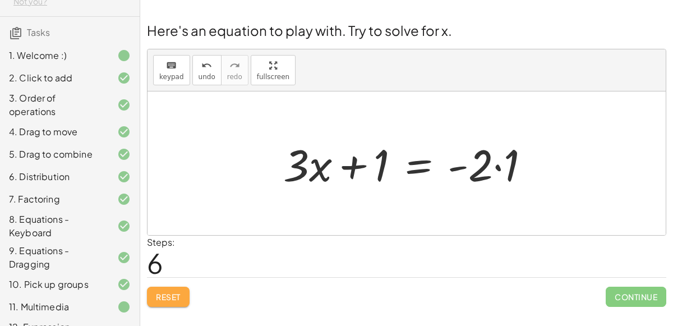
click at [163, 292] on span "Reset" at bounding box center [168, 297] width 25 height 10
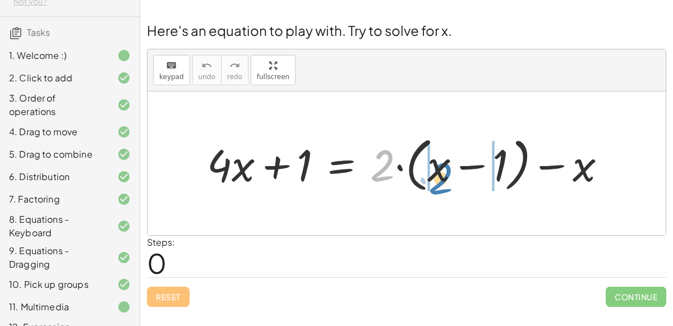
drag, startPoint x: 385, startPoint y: 146, endPoint x: 441, endPoint y: 159, distance: 58.0
click at [441, 159] on div at bounding box center [410, 163] width 419 height 64
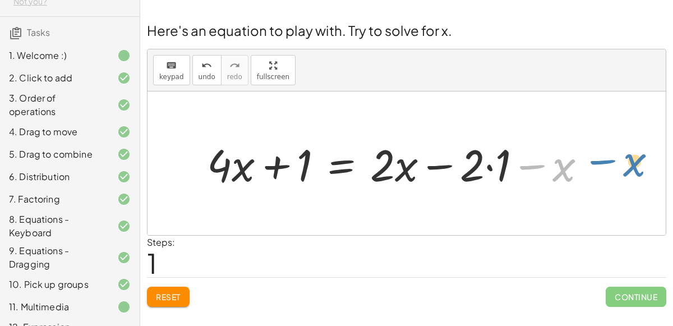
drag, startPoint x: 561, startPoint y: 167, endPoint x: 597, endPoint y: 169, distance: 35.4
click at [597, 169] on div at bounding box center [400, 164] width 399 height 58
click at [560, 172] on div at bounding box center [400, 164] width 399 height 58
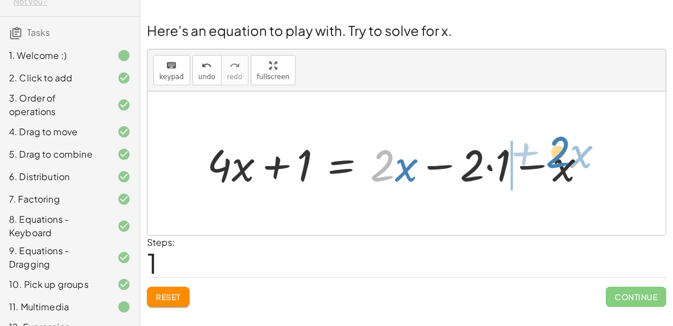
drag, startPoint x: 390, startPoint y: 151, endPoint x: 565, endPoint y: 137, distance: 176.1
click at [565, 137] on div at bounding box center [400, 164] width 399 height 58
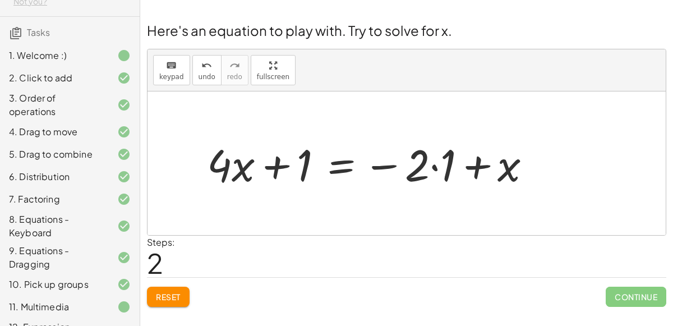
click at [326, 164] on div at bounding box center [373, 164] width 344 height 58
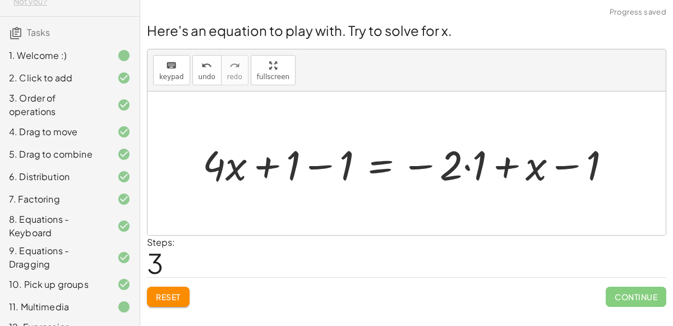
click at [321, 179] on div at bounding box center [411, 163] width 429 height 54
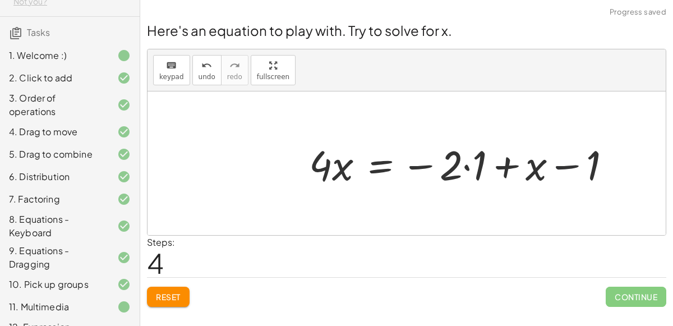
click at [563, 163] on div at bounding box center [464, 163] width 322 height 54
drag, startPoint x: 563, startPoint y: 163, endPoint x: 463, endPoint y: 147, distance: 101.6
click at [463, 147] on div at bounding box center [464, 163] width 322 height 54
click at [492, 158] on div at bounding box center [464, 163] width 322 height 54
click at [499, 165] on div at bounding box center [464, 163] width 322 height 54
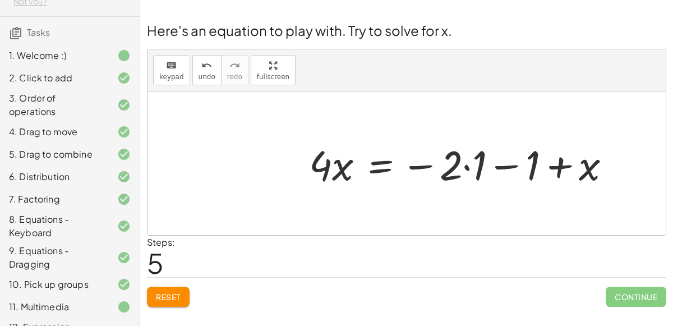
click at [169, 298] on span "Reset" at bounding box center [168, 297] width 25 height 10
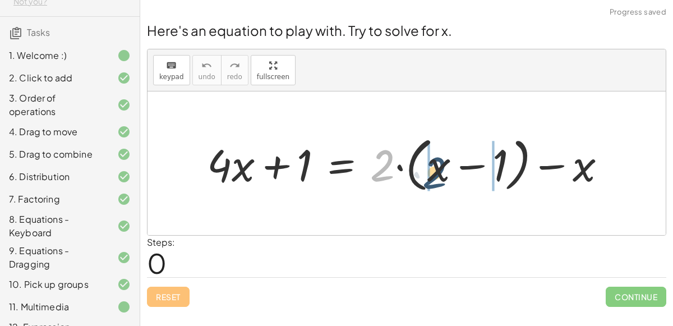
drag, startPoint x: 374, startPoint y: 173, endPoint x: 421, endPoint y: 167, distance: 48.1
click at [421, 167] on div at bounding box center [410, 163] width 419 height 64
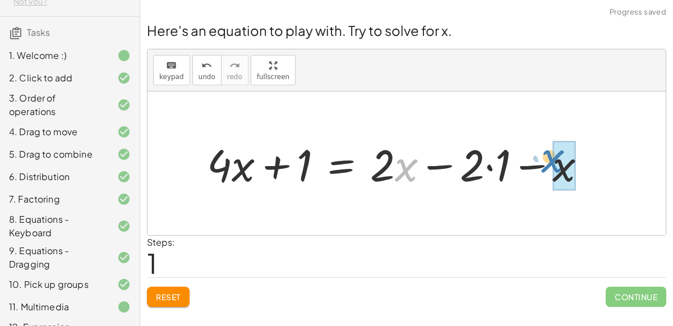
drag, startPoint x: 403, startPoint y: 169, endPoint x: 551, endPoint y: 162, distance: 148.3
click at [551, 162] on div at bounding box center [400, 164] width 399 height 58
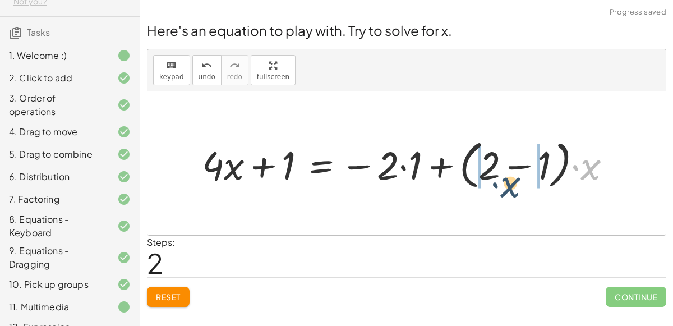
drag, startPoint x: 587, startPoint y: 159, endPoint x: 507, endPoint y: 176, distance: 81.9
click at [507, 176] on div at bounding box center [411, 164] width 430 height 58
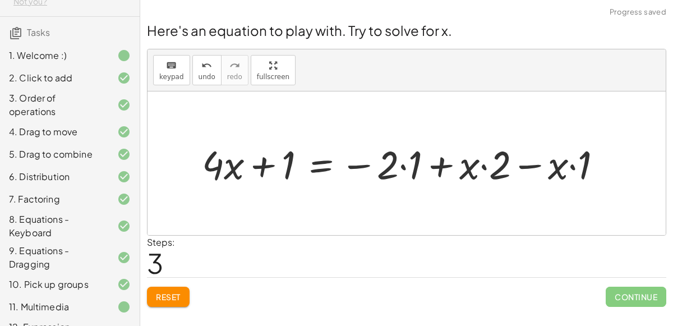
click at [487, 166] on div at bounding box center [406, 163] width 421 height 52
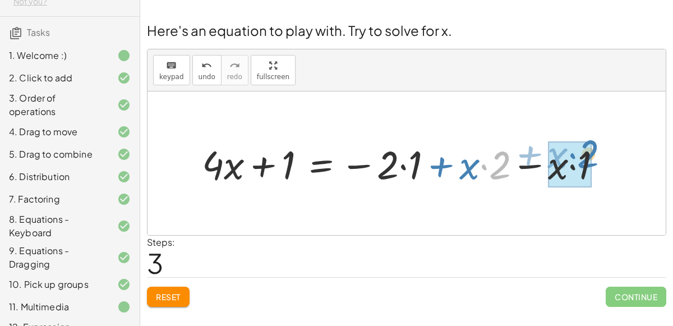
drag, startPoint x: 490, startPoint y: 165, endPoint x: 597, endPoint y: 168, distance: 107.7
click at [597, 168] on div at bounding box center [406, 163] width 421 height 52
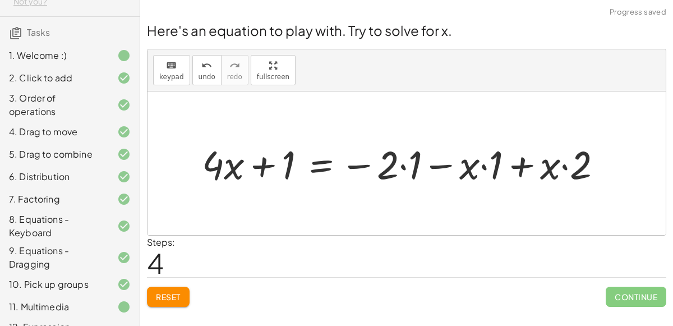
click at [477, 172] on div at bounding box center [406, 163] width 421 height 52
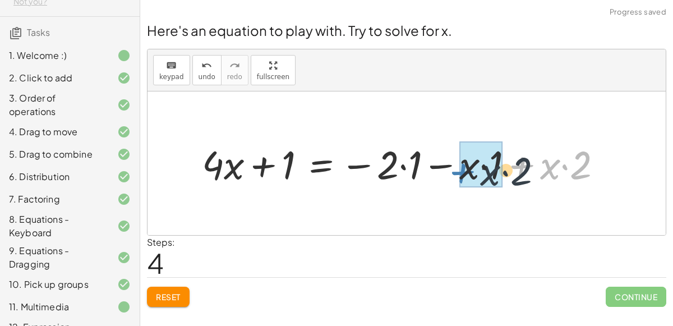
drag, startPoint x: 538, startPoint y: 167, endPoint x: 474, endPoint y: 173, distance: 63.6
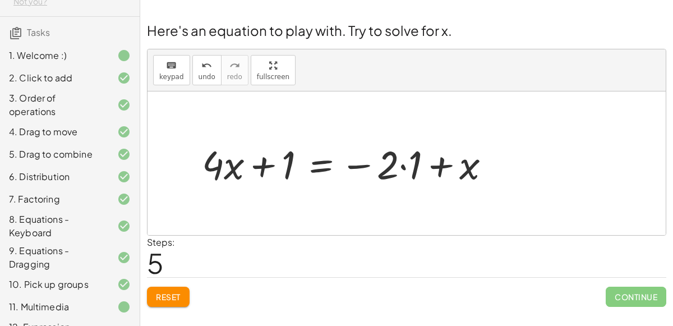
click at [319, 162] on div at bounding box center [350, 163] width 308 height 52
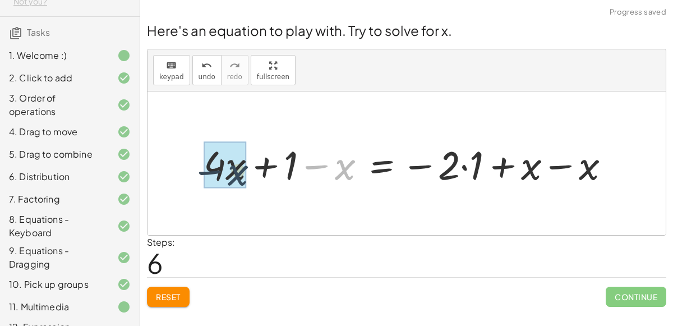
drag, startPoint x: 338, startPoint y: 159, endPoint x: 223, endPoint y: 161, distance: 115.0
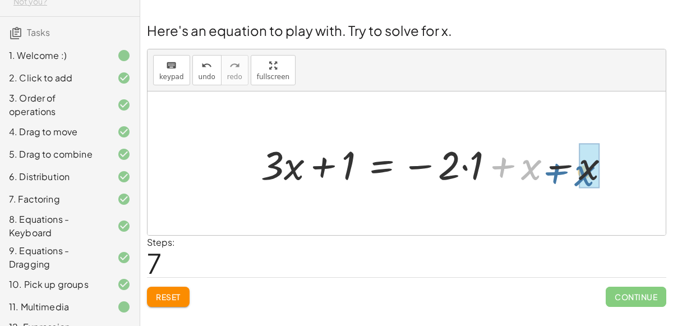
drag, startPoint x: 541, startPoint y: 163, endPoint x: 597, endPoint y: 171, distance: 57.3
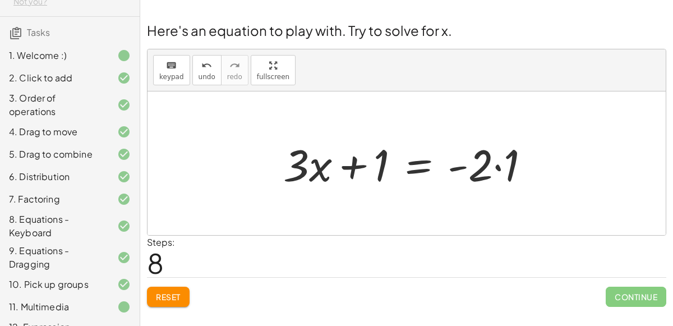
click at [412, 168] on div at bounding box center [411, 164] width 266 height 58
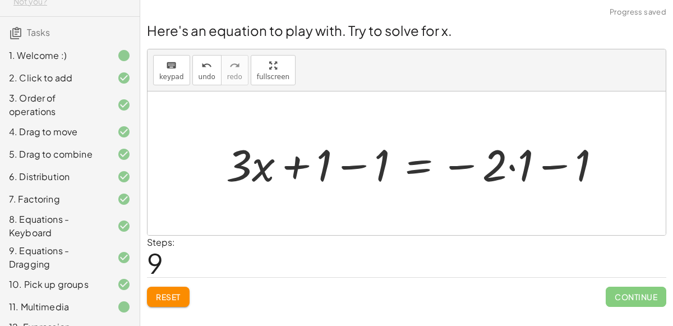
click at [365, 162] on div at bounding box center [417, 164] width 395 height 58
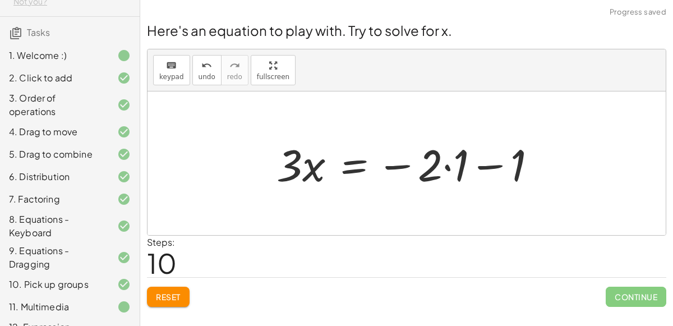
click at [513, 162] on div at bounding box center [411, 164] width 280 height 58
click at [469, 165] on div at bounding box center [411, 164] width 280 height 58
drag, startPoint x: 517, startPoint y: 170, endPoint x: 467, endPoint y: 172, distance: 50.0
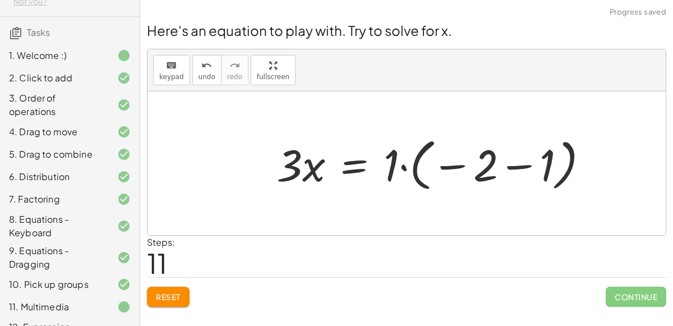
click at [494, 166] on div at bounding box center [437, 163] width 332 height 62
click at [493, 155] on div at bounding box center [437, 163] width 332 height 62
drag, startPoint x: 493, startPoint y: 155, endPoint x: 541, endPoint y: 161, distance: 48.6
click at [541, 161] on div at bounding box center [437, 163] width 332 height 62
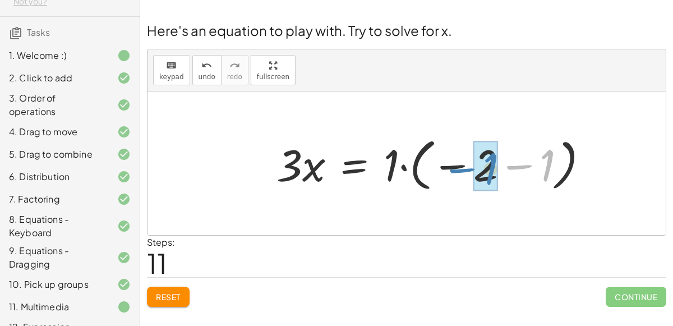
drag, startPoint x: 541, startPoint y: 161, endPoint x: 483, endPoint y: 164, distance: 57.9
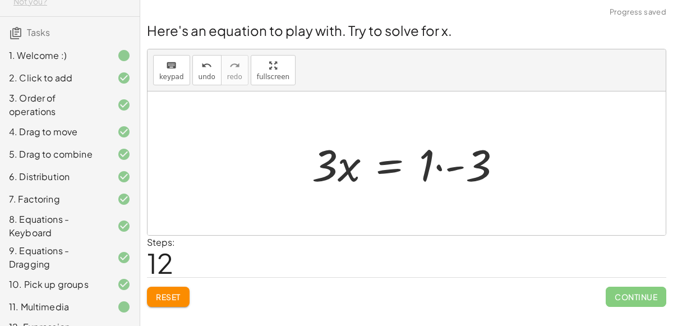
click at [450, 166] on div at bounding box center [411, 164] width 210 height 58
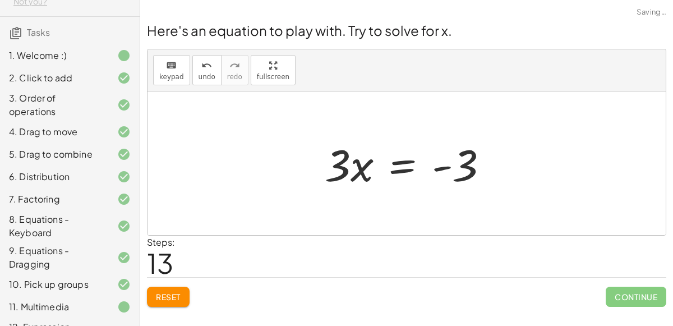
click at [398, 169] on div at bounding box center [411, 164] width 184 height 58
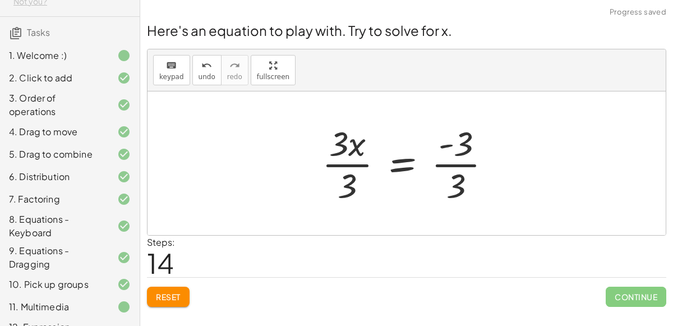
click at [351, 160] on div at bounding box center [411, 163] width 190 height 86
click at [450, 161] on div at bounding box center [425, 163] width 162 height 86
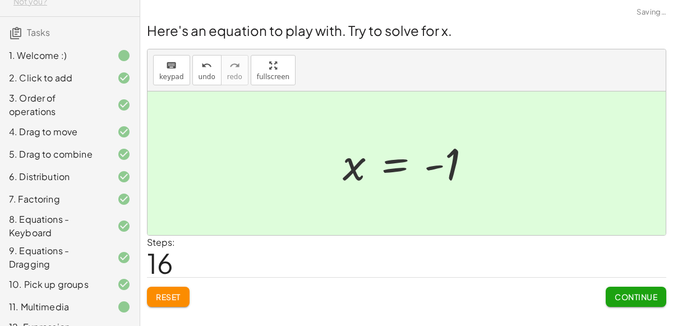
click at [637, 297] on span "Continue" at bounding box center [636, 297] width 43 height 10
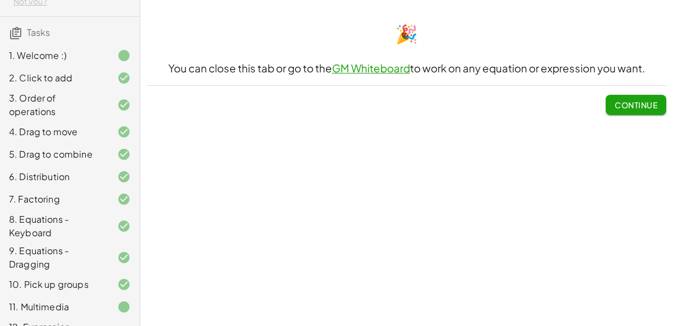
click at [619, 106] on span "Continue" at bounding box center [636, 105] width 43 height 10
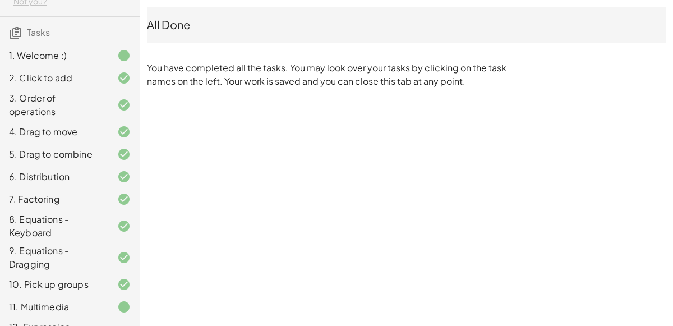
scroll to position [136, 0]
